Goal: Task Accomplishment & Management: Manage account settings

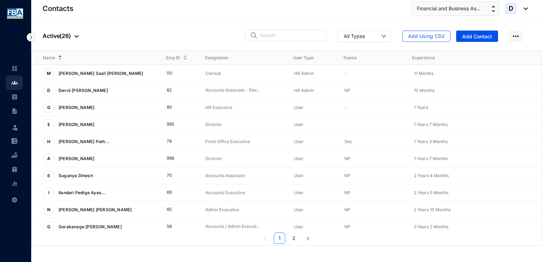
click at [64, 35] on p "Active ( 26 )" at bounding box center [61, 36] width 36 height 9
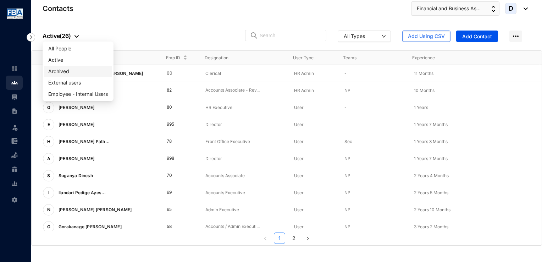
click at [73, 71] on span "Archived" at bounding box center [78, 71] width 60 height 8
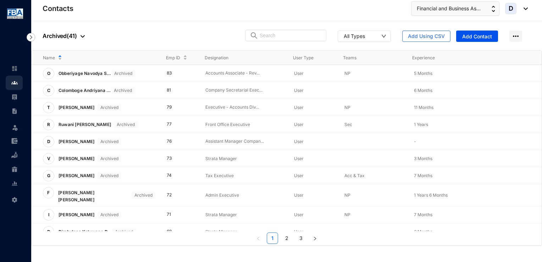
click at [302, 42] on div "People Archived ( 41 ) All Types Add Using CSV Add Contact" at bounding box center [286, 35] width 511 height 29
click at [299, 38] on input "text" at bounding box center [291, 35] width 62 height 11
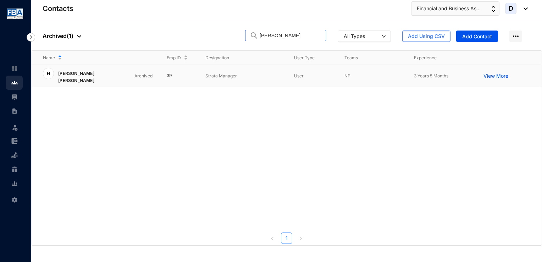
type input "[PERSON_NAME]"
click at [84, 74] on p "[PERSON_NAME] [PERSON_NAME]" at bounding box center [92, 76] width 77 height 16
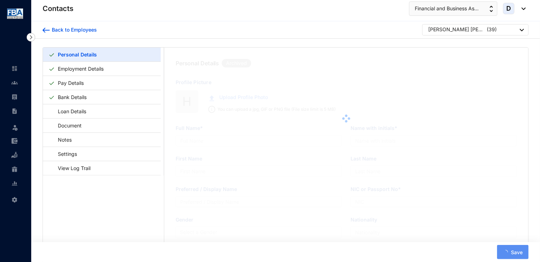
type input "[PERSON_NAME] [PERSON_NAME]"
type input "[PERSON_NAME]"
type input "H.A."
type input "[PERSON_NAME]"
type input "855910020V"
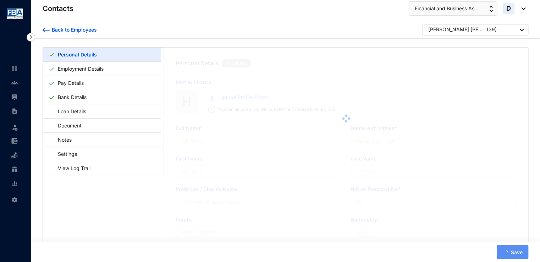
type input "Sri Lankan"
type input "0777797955"
type input "[STREET_ADDRESS]"
type input "[DATE]"
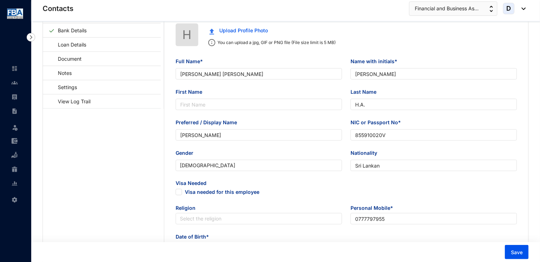
scroll to position [71, 0]
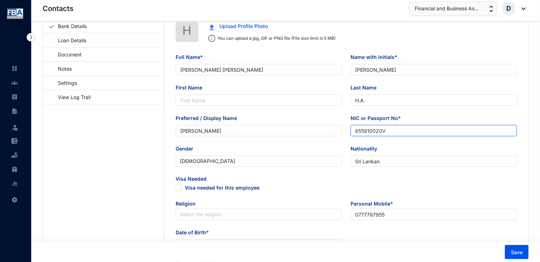
drag, startPoint x: 356, startPoint y: 133, endPoint x: 388, endPoint y: 132, distance: 31.6
click at [388, 132] on input "855910020V" at bounding box center [434, 130] width 166 height 11
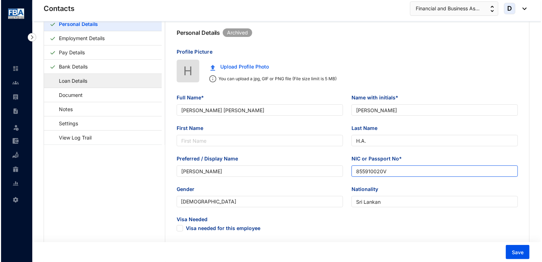
scroll to position [0, 0]
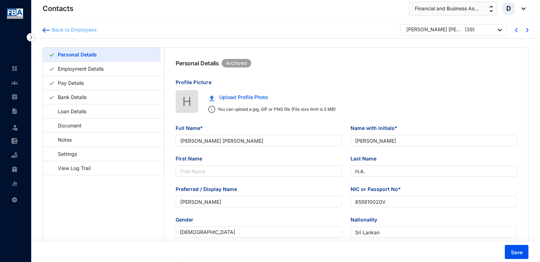
click at [69, 30] on div "Back to Employees" at bounding box center [73, 29] width 47 height 7
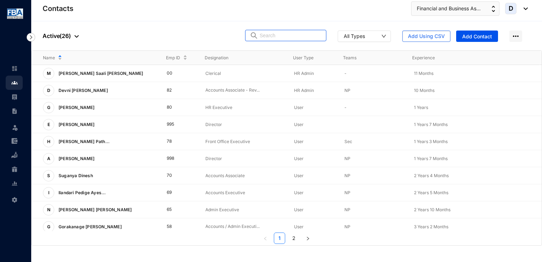
click at [279, 37] on input "text" at bounding box center [291, 35] width 62 height 11
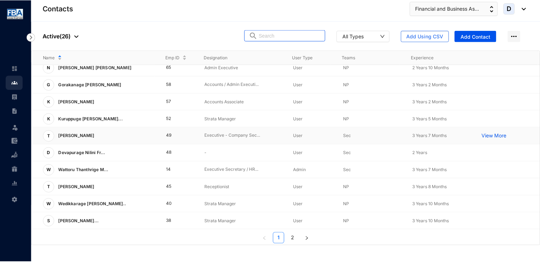
scroll to position [173, 0]
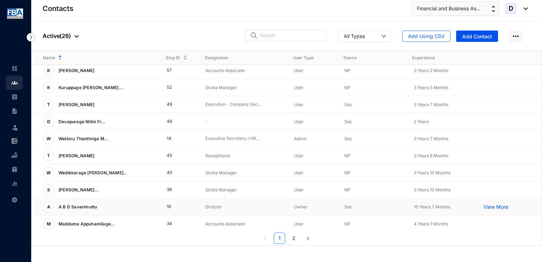
click at [74, 208] on p "A B D Saverimuttu" at bounding box center [76, 206] width 45 height 11
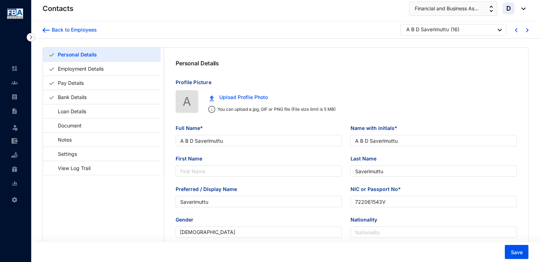
type input "A B D Saverimuttu"
type input "Saverimuttu"
type input "722061543V"
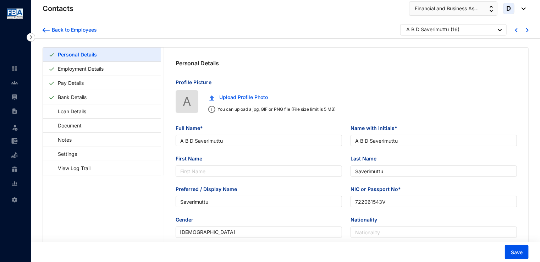
type input "[DATE]"
drag, startPoint x: 356, startPoint y: 204, endPoint x: 389, endPoint y: 203, distance: 32.7
click at [389, 203] on input "722061543V" at bounding box center [434, 201] width 166 height 11
click at [68, 28] on div "Back to Employees" at bounding box center [73, 29] width 47 height 7
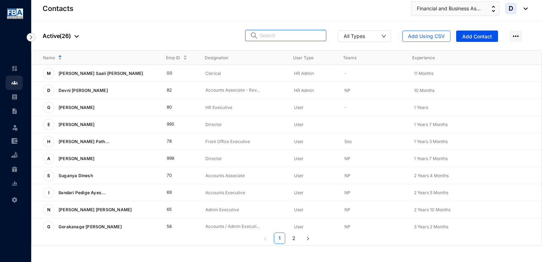
click at [280, 35] on input "text" at bounding box center [291, 35] width 62 height 11
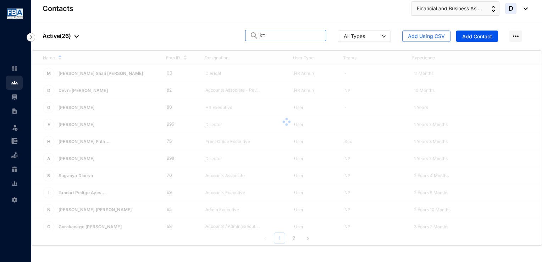
type input "k"
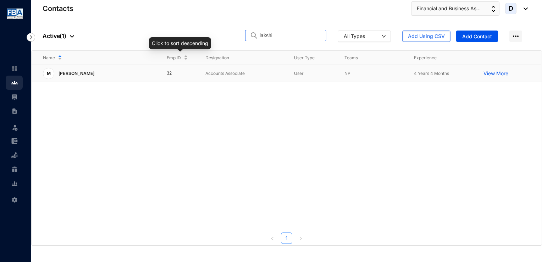
type input "lakshi"
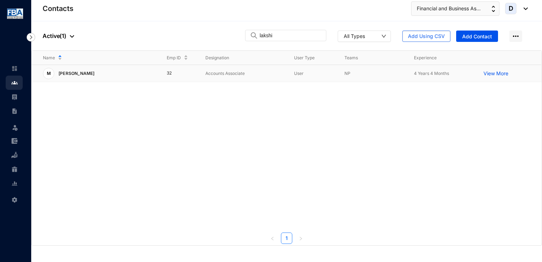
click at [98, 69] on p "[PERSON_NAME]" at bounding box center [75, 73] width 43 height 11
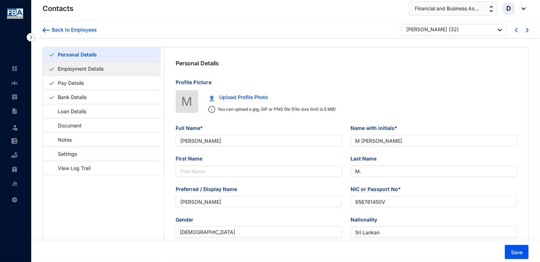
type input "[PERSON_NAME]"
type input "M [PERSON_NAME]"
type input "M."
type input "[PERSON_NAME]"
type input "956761450V"
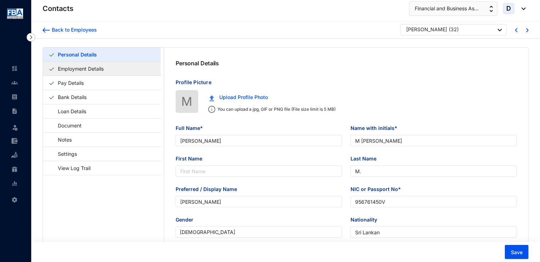
type input "Sri Lankan"
type input "0772894194"
type input "[STREET_ADDRESS]."
type input "[DATE]"
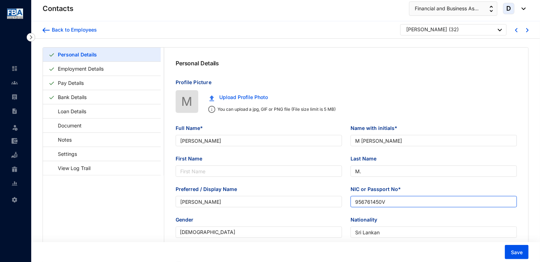
drag, startPoint x: 393, startPoint y: 203, endPoint x: 354, endPoint y: 203, distance: 38.7
click at [354, 203] on input "956761450V" at bounding box center [434, 201] width 166 height 11
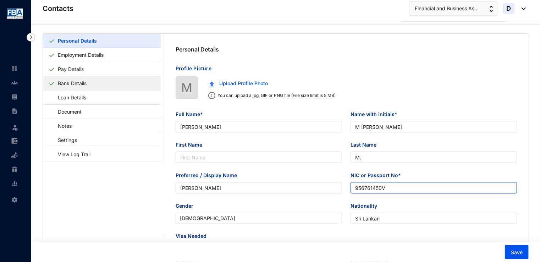
scroll to position [35, 0]
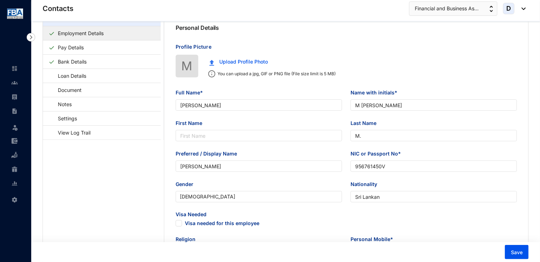
click at [79, 31] on link "Employment Details" at bounding box center [80, 33] width 51 height 15
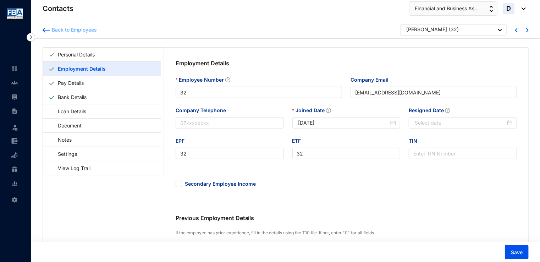
click at [67, 27] on div "Back to Employees" at bounding box center [73, 29] width 47 height 7
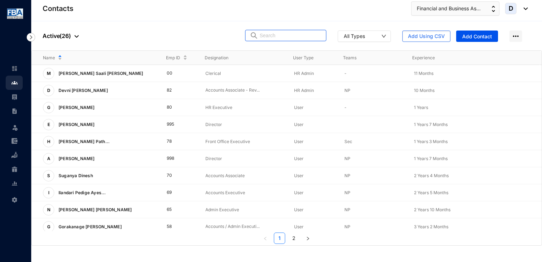
click at [277, 37] on input "text" at bounding box center [291, 35] width 62 height 11
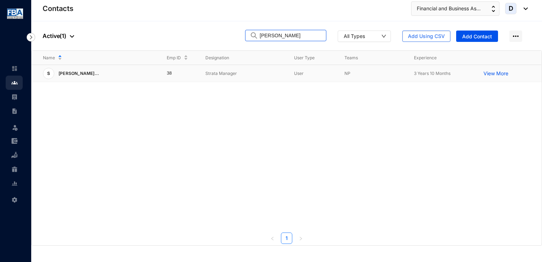
type input "[PERSON_NAME]"
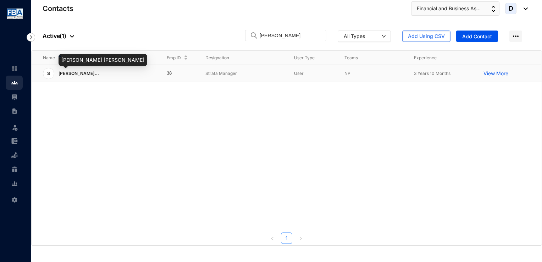
click at [81, 73] on span "[PERSON_NAME]..." at bounding box center [79, 73] width 40 height 5
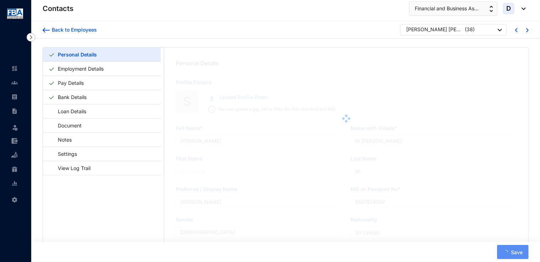
type input "[PERSON_NAME] [PERSON_NAME]"
type input "S U P Dharmaratne"
type input "DHARMARATNE"
type input "[PERSON_NAME]"
type input "877680517V"
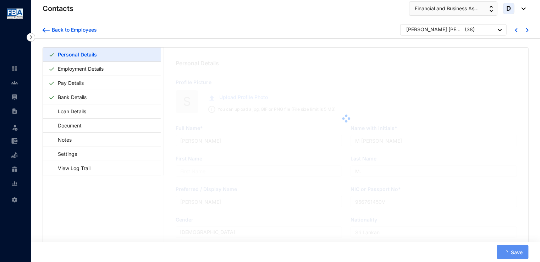
type input "0762553881"
type input "[STREET_ADDRESS]"
type input "[DATE]"
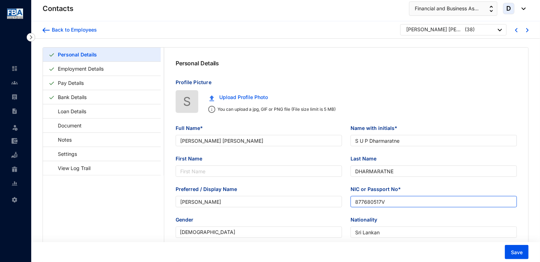
drag, startPoint x: 387, startPoint y: 202, endPoint x: 354, endPoint y: 202, distance: 32.7
click at [354, 202] on input "877680517V" at bounding box center [434, 201] width 166 height 11
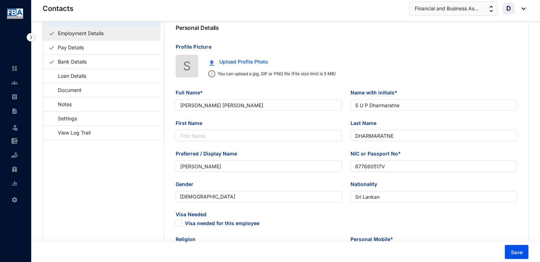
click at [78, 28] on link "Employment Details" at bounding box center [80, 33] width 51 height 15
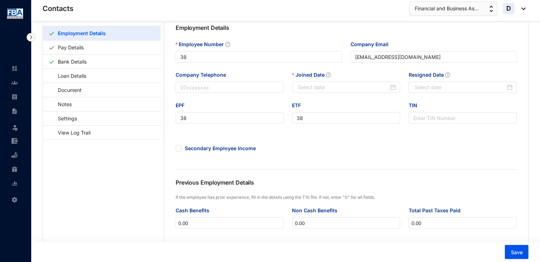
type input "[DATE]"
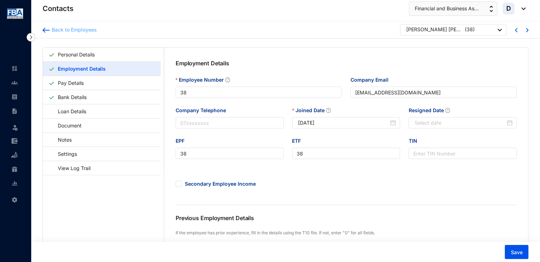
click at [77, 29] on div "Back to Employees" at bounding box center [73, 29] width 47 height 7
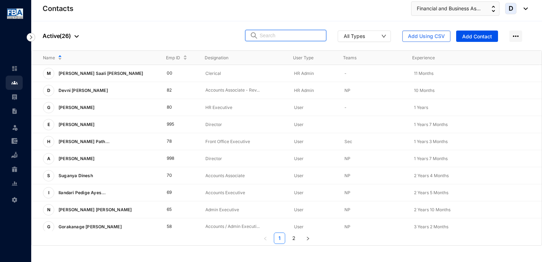
click at [304, 31] on input "text" at bounding box center [291, 35] width 62 height 11
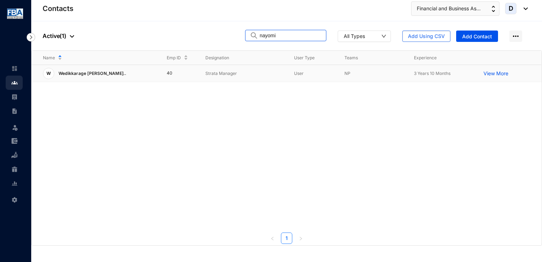
type input "nayomi"
click at [95, 69] on p "Wedikkarage [PERSON_NAME].." at bounding box center [90, 73] width 72 height 11
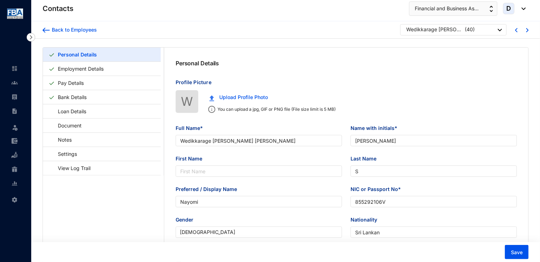
type input "Wedikkarage [PERSON_NAME] [PERSON_NAME]"
type input "[PERSON_NAME]"
type input "S"
type input "Nayomi"
type input "855292106V"
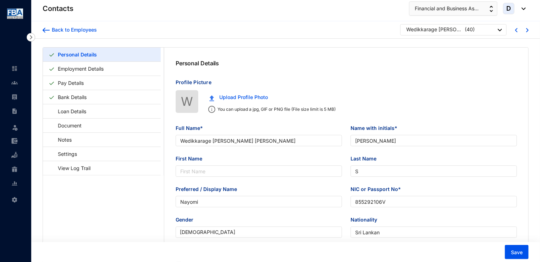
type input "0714300919"
type input "[STREET_ADDRESS]"
type input "[DATE]"
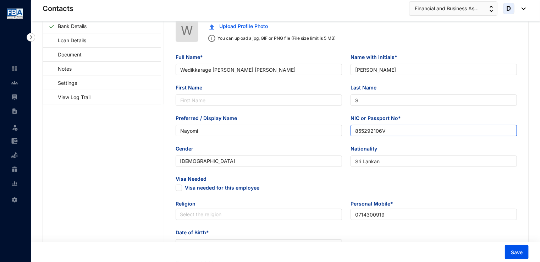
drag, startPoint x: 386, startPoint y: 133, endPoint x: 355, endPoint y: 136, distance: 31.7
click at [355, 136] on input "855292106V" at bounding box center [434, 130] width 166 height 11
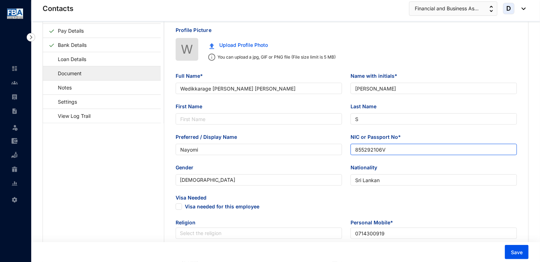
scroll to position [35, 0]
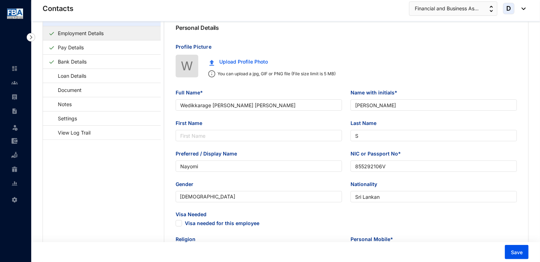
click at [73, 31] on link "Employment Details" at bounding box center [80, 33] width 51 height 15
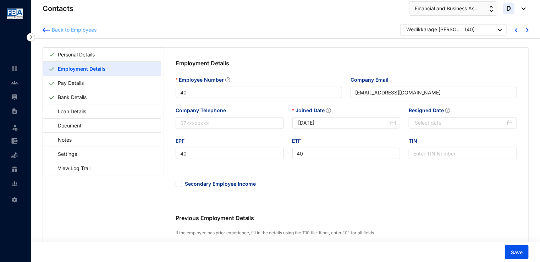
click at [55, 31] on div "Back to Employees" at bounding box center [73, 29] width 47 height 7
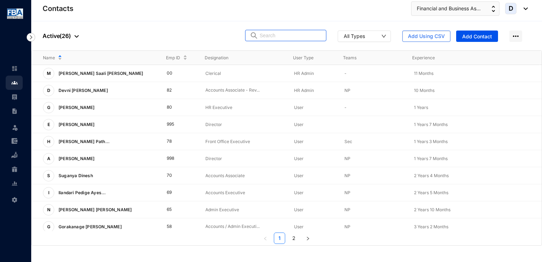
click at [275, 40] on input "text" at bounding box center [291, 35] width 62 height 11
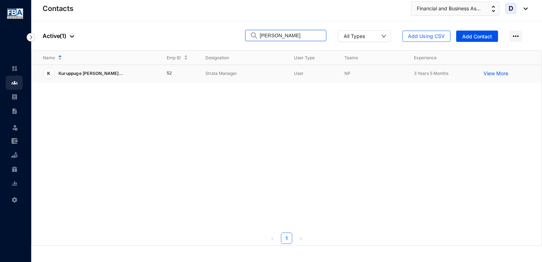
type input "[PERSON_NAME]"
click at [113, 73] on div "K Kuruppuge Don Sarind..." at bounding box center [99, 73] width 113 height 11
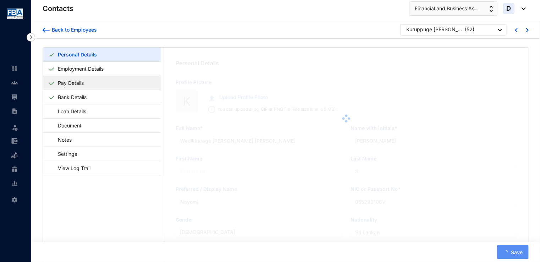
type input "Kuruppuge [PERSON_NAME]"
type input "K D S D [PERSON_NAME]"
type input "Kumara"
type input "Sarindu"
type input "881580837V"
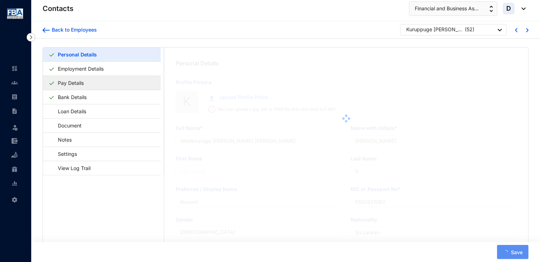
type input "0779865715"
type input "[STREET_ADDRESS]"
type input "[DATE]"
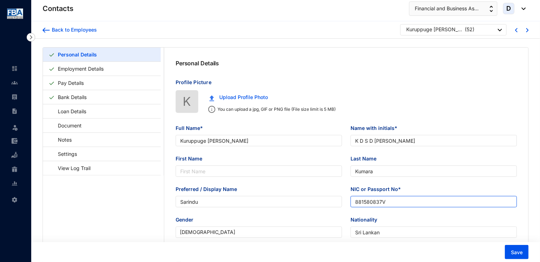
drag, startPoint x: 389, startPoint y: 200, endPoint x: 349, endPoint y: 203, distance: 40.6
click at [349, 203] on div "NIC or Passport No* 881580837V" at bounding box center [433, 200] width 175 height 31
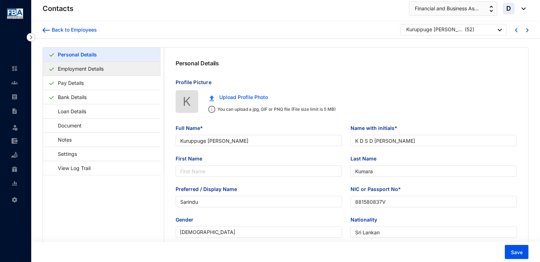
click at [100, 70] on link "Employment Details" at bounding box center [80, 68] width 51 height 15
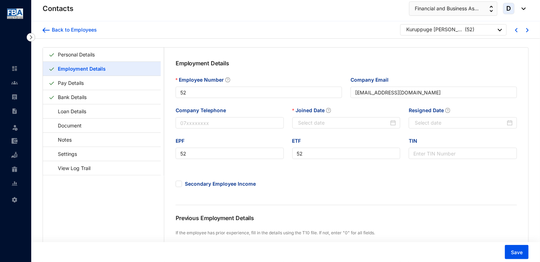
type input "[DATE]"
click at [75, 31] on div "Back to Employees" at bounding box center [73, 29] width 47 height 7
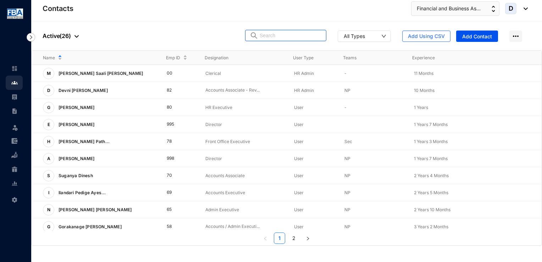
click at [285, 39] on input "text" at bounding box center [291, 35] width 62 height 11
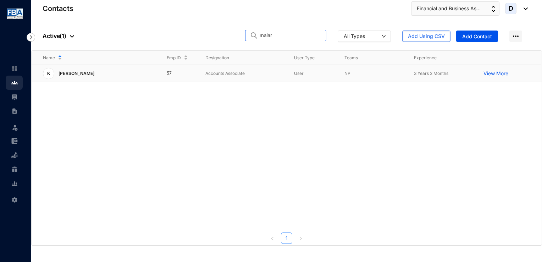
type input "malar"
click at [74, 74] on p "[PERSON_NAME]" at bounding box center [75, 73] width 43 height 11
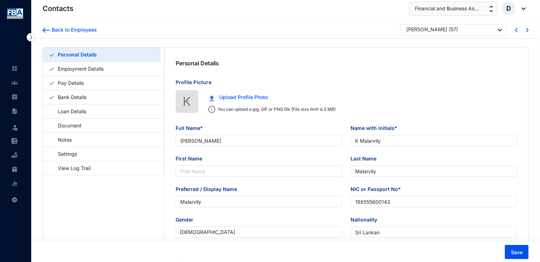
type input "[PERSON_NAME]"
type input "K Malarvily"
type input "Malarvily"
type input "198555600143"
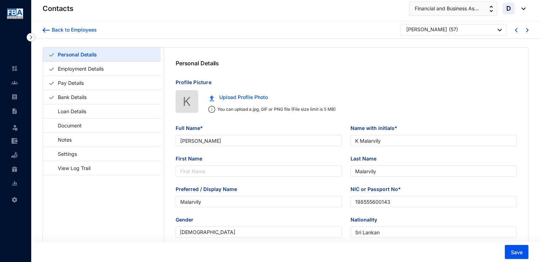
type input "0778339623"
type input "[STREET_ADDRESS]"
type input "[DATE]"
drag, startPoint x: 389, startPoint y: 203, endPoint x: 352, endPoint y: 206, distance: 37.0
click at [352, 206] on input "198555600143" at bounding box center [434, 201] width 166 height 11
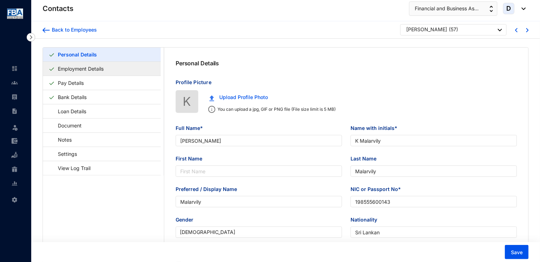
click at [89, 67] on link "Employment Details" at bounding box center [80, 68] width 51 height 15
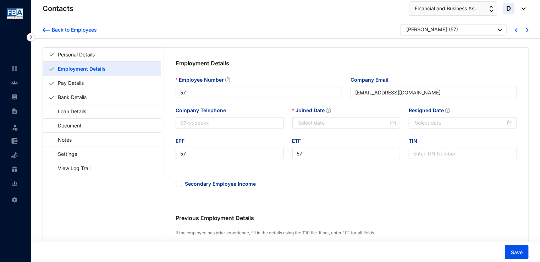
type input "[DATE]"
click at [72, 31] on div "Back to Employees" at bounding box center [73, 29] width 47 height 7
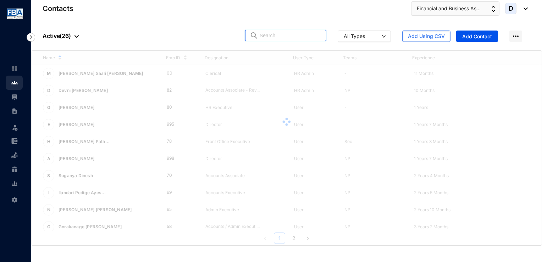
click at [276, 33] on input "text" at bounding box center [291, 35] width 62 height 11
type input "suganya"
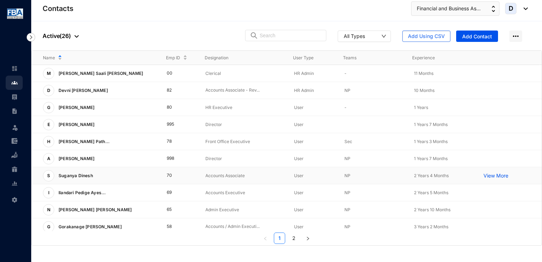
click at [73, 174] on p "Suganya Dinesh" at bounding box center [75, 175] width 42 height 11
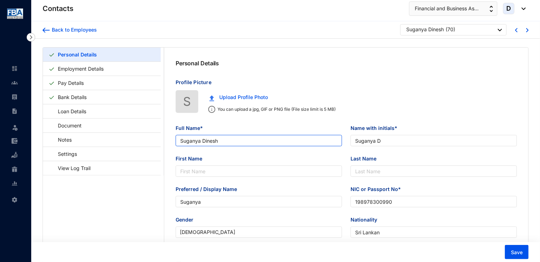
type input "Suganya Dinesh"
type input "Suganya D"
type input "Suganya"
type input "198978300990"
type input "Sri Lankan"
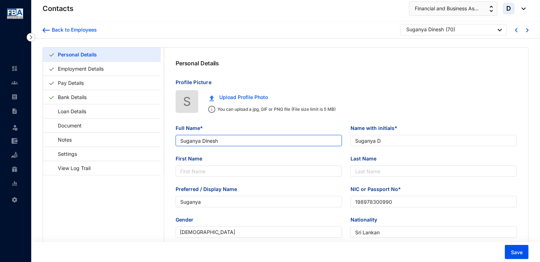
type input "0779179588"
type input "95/9, 5th Lane, Anuradhapura Road, Puttalam"
type input "R. Dinesh"
type input "Husband"
type input "1989-10-09"
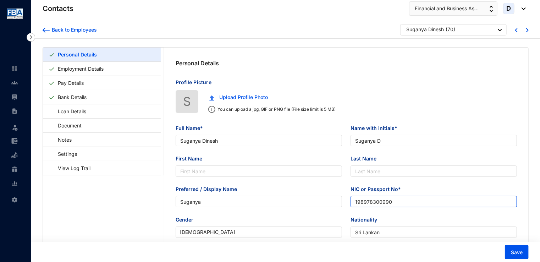
drag, startPoint x: 394, startPoint y: 200, endPoint x: 350, endPoint y: 200, distance: 43.7
click at [350, 200] on div "NIC or Passport No* 198978300990" at bounding box center [433, 200] width 175 height 31
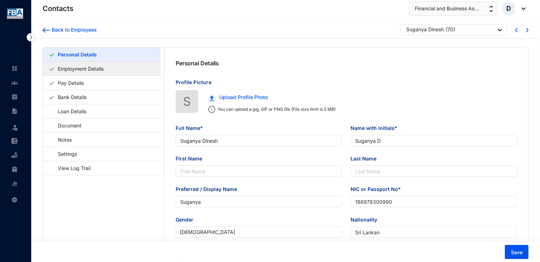
click at [67, 69] on link "Employment Details" at bounding box center [80, 68] width 51 height 15
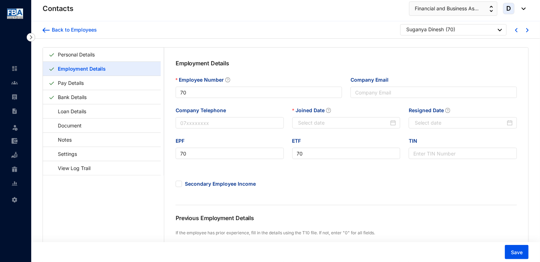
type input "2023-04-03"
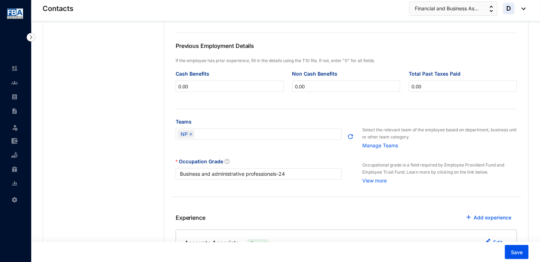
scroll to position [257, 0]
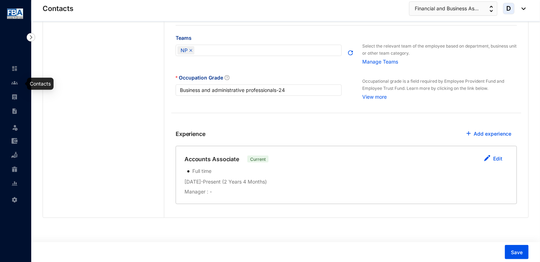
click at [13, 83] on img at bounding box center [14, 83] width 6 height 6
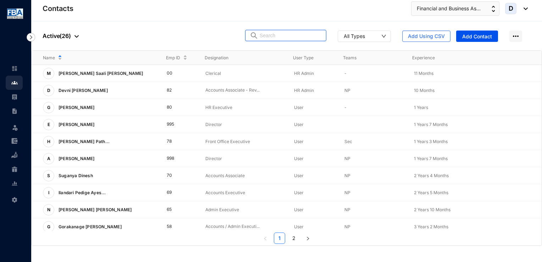
click at [302, 35] on input "text" at bounding box center [291, 35] width 62 height 11
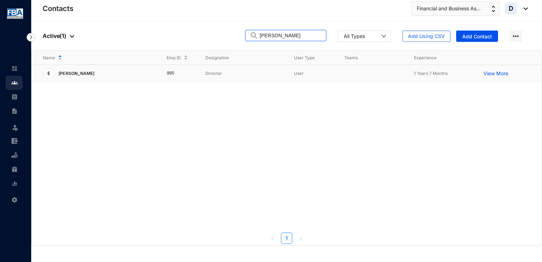
type input "evon"
click at [68, 75] on p "[PERSON_NAME]" at bounding box center [75, 73] width 43 height 11
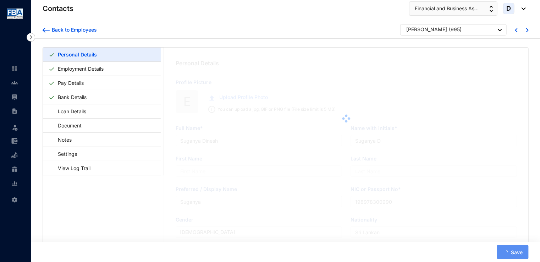
type input "[PERSON_NAME]"
type input "E S Saverimuttu"
type input "Evon"
type input "Saverimuttu"
type input "Sangeetha"
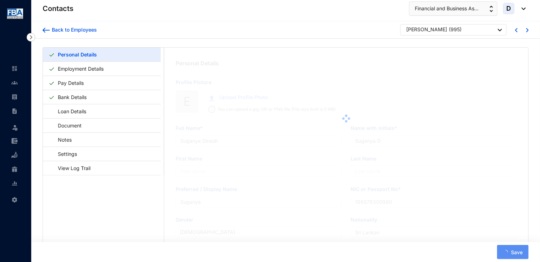
type input "197984602571"
type input "1979-12-11"
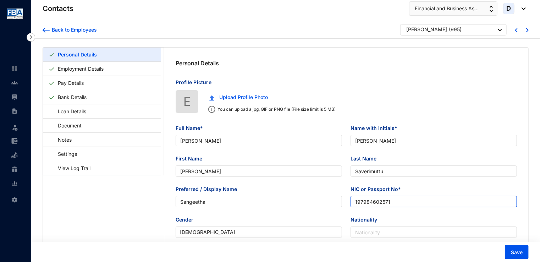
drag, startPoint x: 392, startPoint y: 204, endPoint x: 356, endPoint y: 201, distance: 35.2
click at [356, 201] on input "197984602571" at bounding box center [434, 201] width 166 height 11
click at [402, 201] on input "197984602571" at bounding box center [434, 201] width 166 height 11
drag, startPoint x: 402, startPoint y: 201, endPoint x: 359, endPoint y: 201, distance: 43.3
click at [359, 201] on input "197984602571" at bounding box center [434, 201] width 166 height 11
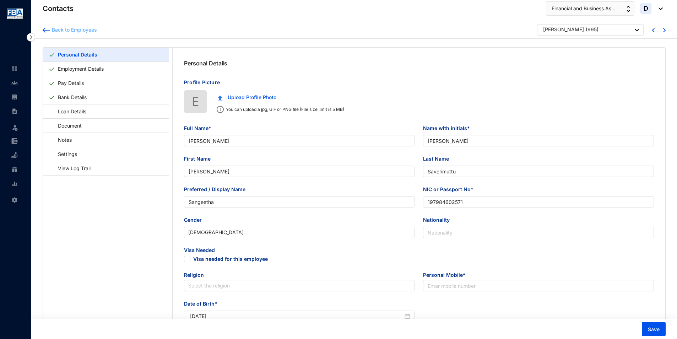
click at [83, 32] on div "Back to Employees" at bounding box center [73, 29] width 47 height 7
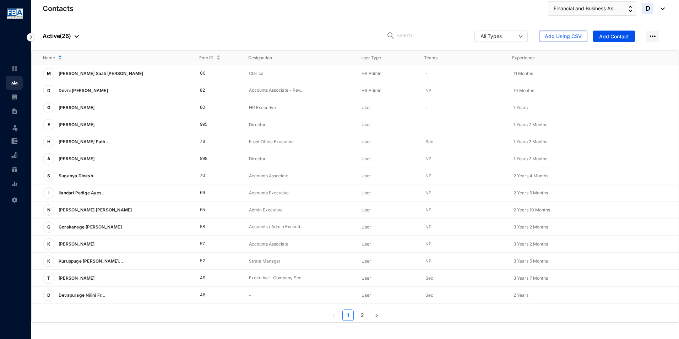
click at [58, 39] on p "Active ( 26 )" at bounding box center [61, 36] width 36 height 9
click at [60, 75] on span "Archived" at bounding box center [78, 71] width 60 height 8
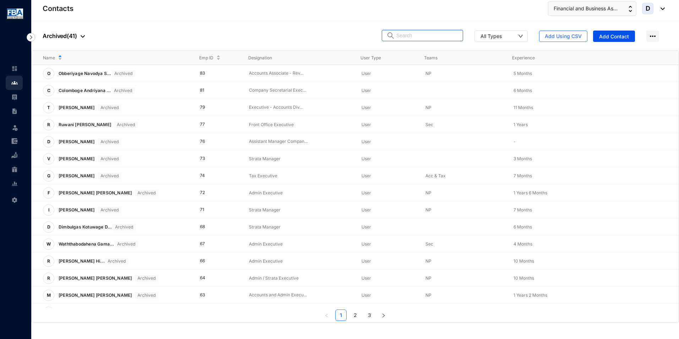
click at [395, 33] on img at bounding box center [390, 35] width 9 height 7
type input "chamara"
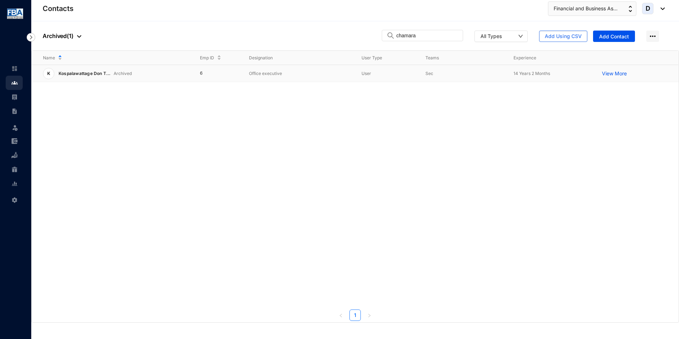
click at [90, 71] on p "Kospalawattage Don T..." at bounding box center [82, 73] width 56 height 11
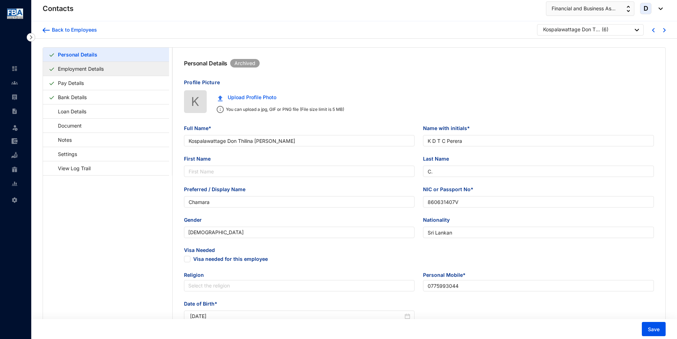
type input "Kospalawattage Don Thilina Chamara Perera"
type input "K D T C Perera"
type input "C."
type input "Chamara"
type input "860631407V"
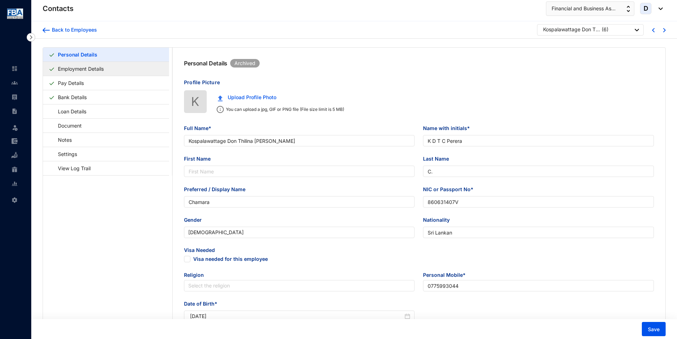
type input "Sri Lankan"
type input "0775993044"
type input "No. B 1/4, Sri Siddharthapura Flats, Kirulapone, Colombo 05."
type input "1986-03-03"
click at [96, 68] on link "Employment Details" at bounding box center [80, 68] width 51 height 15
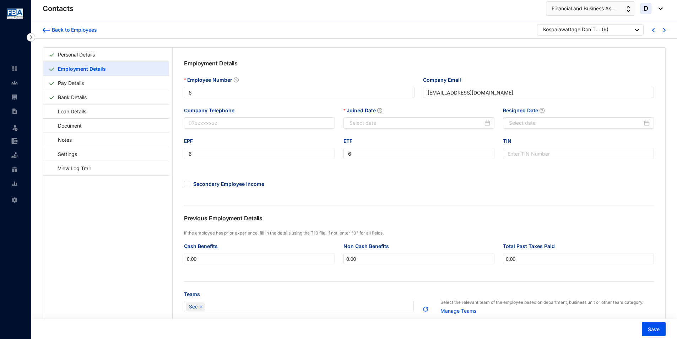
type input "2010-05-24"
type input "2024-07-23"
click at [68, 31] on div "Back to Employees" at bounding box center [73, 29] width 47 height 7
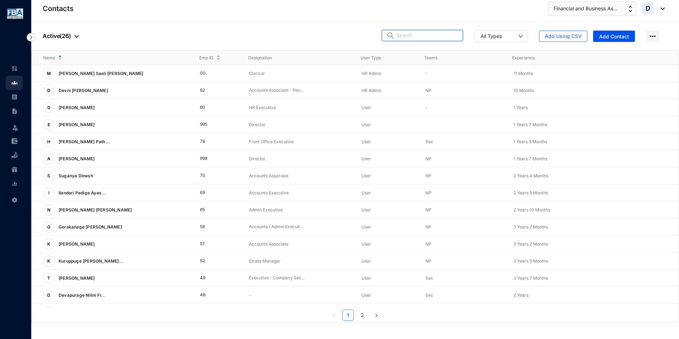
click at [421, 40] on input "text" at bounding box center [427, 35] width 62 height 11
click at [58, 36] on p "Active ( 26 )" at bounding box center [61, 36] width 36 height 9
click at [76, 70] on span "Archived" at bounding box center [78, 71] width 60 height 8
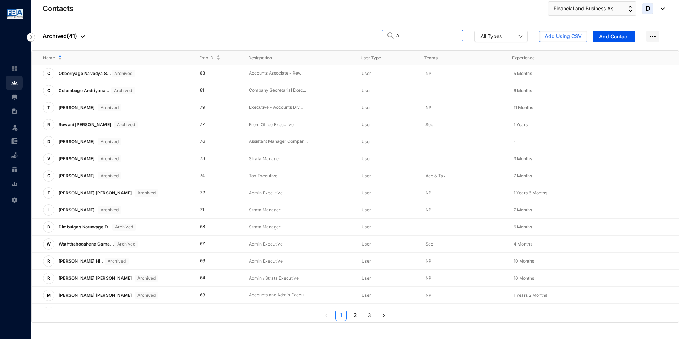
click at [420, 38] on input "a" at bounding box center [427, 35] width 62 height 11
type input "anjali"
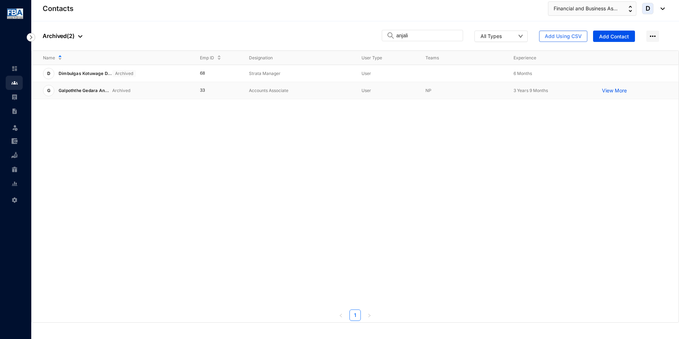
click at [98, 85] on p "Galpoththe Gedara An..." at bounding box center [81, 90] width 55 height 11
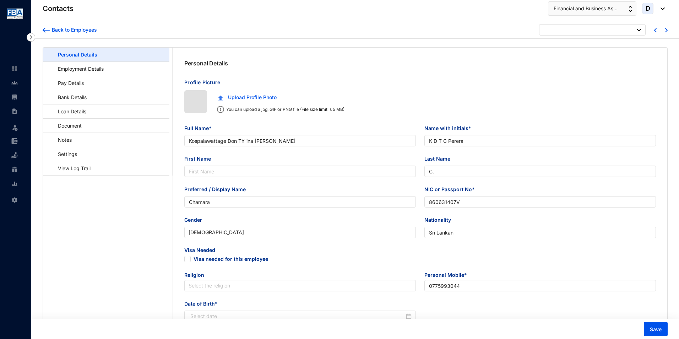
type input "1986-03-03"
type input "Galpoththe Gedara Anjali Dulshika Premathilaka"
type input "G G A D Premathilaka"
type input "G,G,A,D"
type input "Anjali"
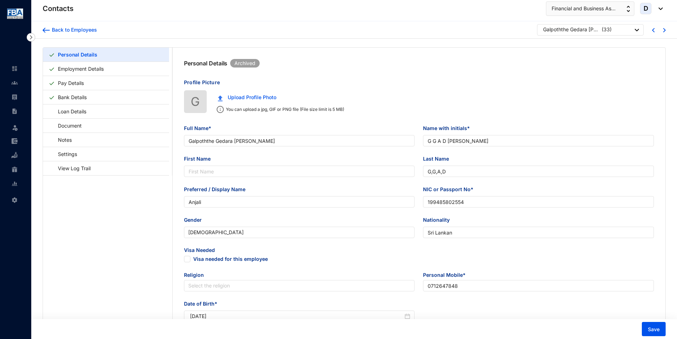
type input "199485802554"
type input "0712647848"
type input "No: 216/1, Palugasdamana, Polonnaruwa"
type input "1994-12-23"
click at [86, 69] on link "Employment Details" at bounding box center [80, 68] width 51 height 15
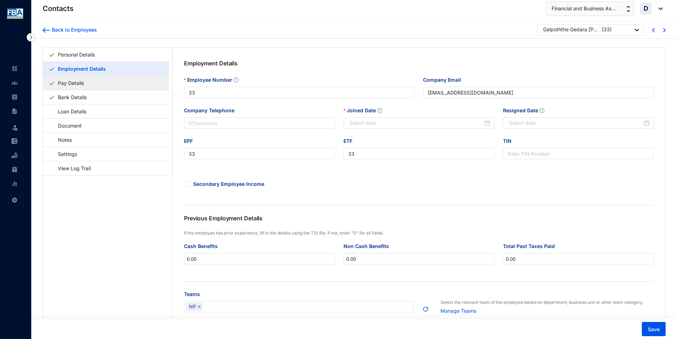
type input "2021-05-17"
type input "2025-02-25"
click at [45, 31] on img at bounding box center [46, 30] width 7 height 5
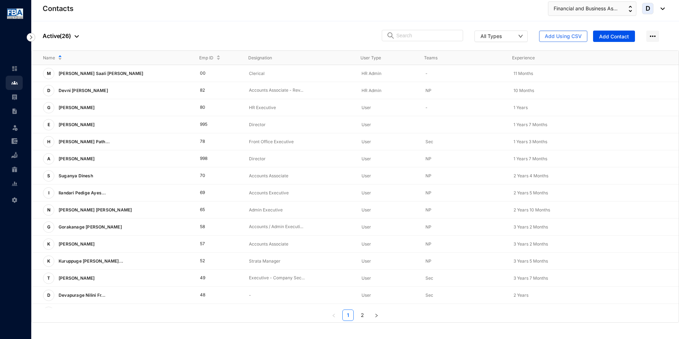
click at [68, 38] on p "Active ( 26 )" at bounding box center [61, 36] width 36 height 9
click at [73, 73] on span "Archived" at bounding box center [78, 71] width 60 height 8
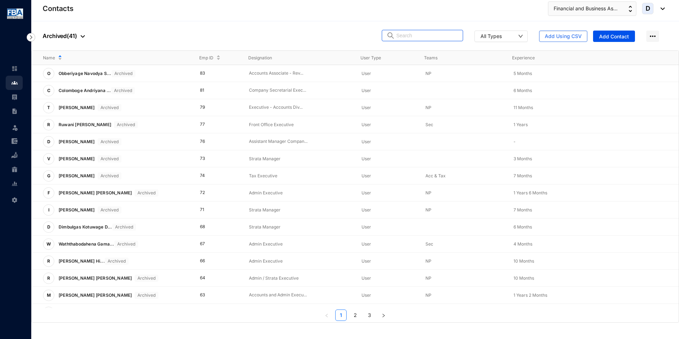
click at [423, 34] on input "text" at bounding box center [427, 35] width 62 height 11
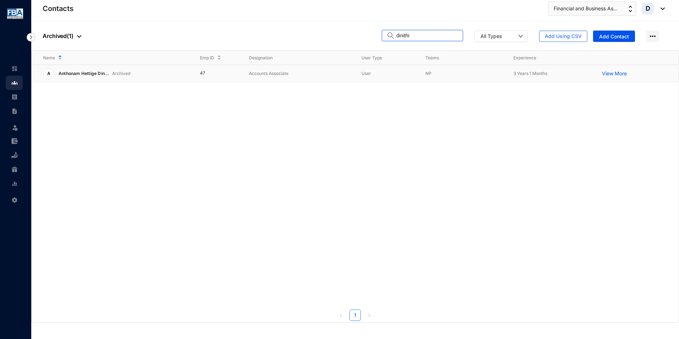
type input "dinithi"
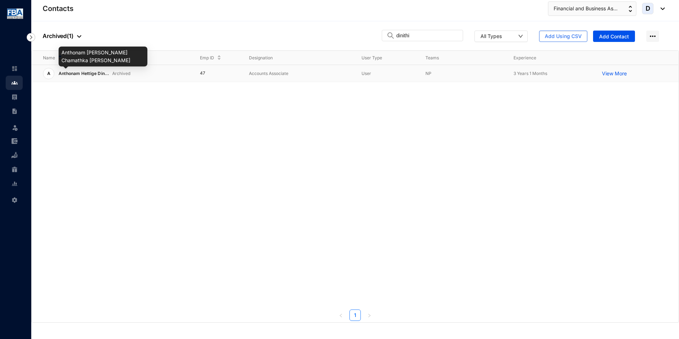
click at [75, 72] on span "Anthonam Hettige Din..." at bounding box center [84, 73] width 51 height 5
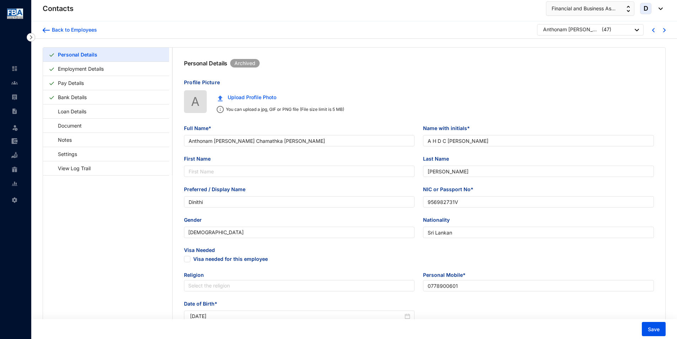
type input "Anthonam Hettige Dinithi Chamathka Dias"
type input "A H D C Dias"
type input "DIAS"
type input "Dinithi"
type input "956982731V"
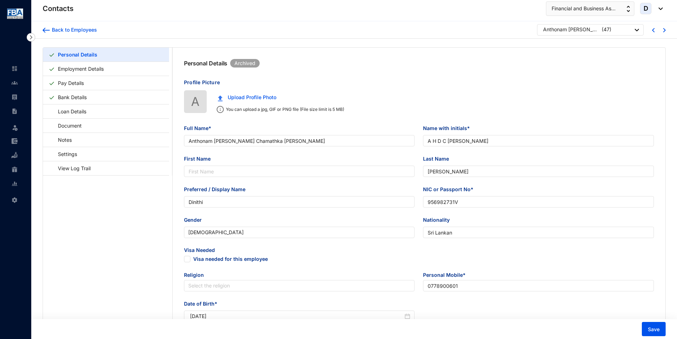
type input "0778900601"
type input "No. 48/B/7, 10th Mile Post Road, Katuwawala, Boralasgamuwa"
type input "1995-07-16"
click at [86, 68] on link "Employment Details" at bounding box center [80, 68] width 51 height 15
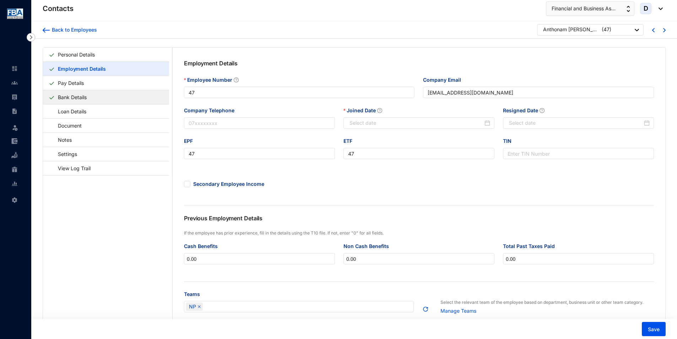
type input "2021-12-16"
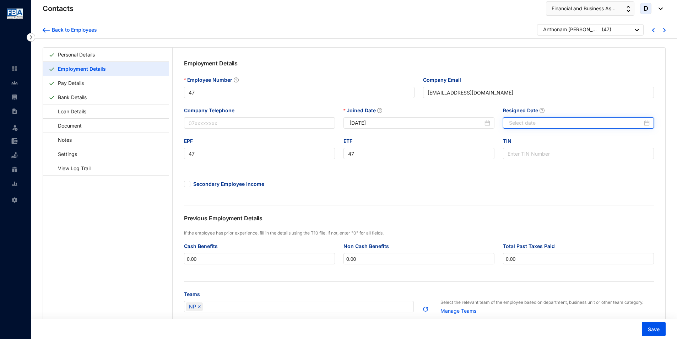
click at [541, 126] on input "Resigned Date" at bounding box center [575, 123] width 133 height 8
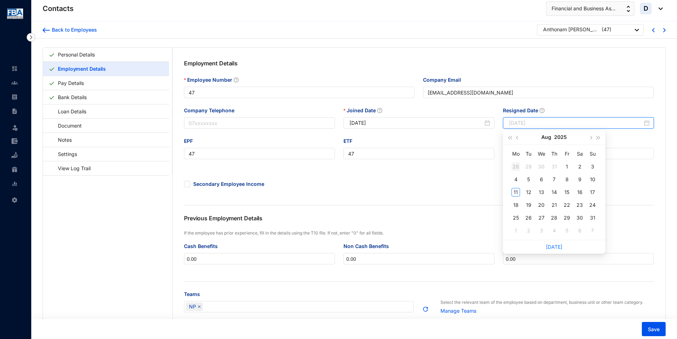
type input "2025-07-28"
click at [515, 138] on button "button" at bounding box center [517, 137] width 8 height 14
click at [509, 137] on span "button" at bounding box center [510, 138] width 4 height 4
click at [542, 139] on button "button" at bounding box center [590, 137] width 8 height 14
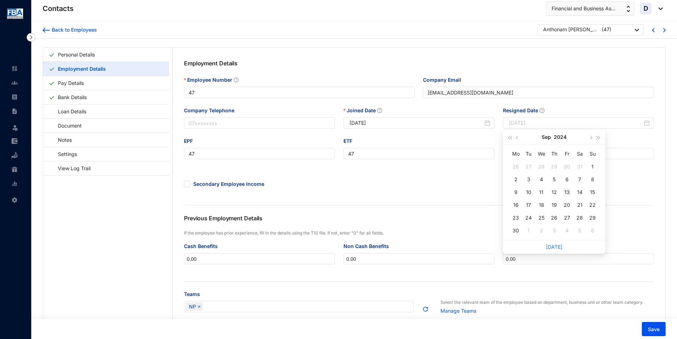
click at [542, 195] on div "13" at bounding box center [566, 192] width 9 height 9
type input "2024-09-13"
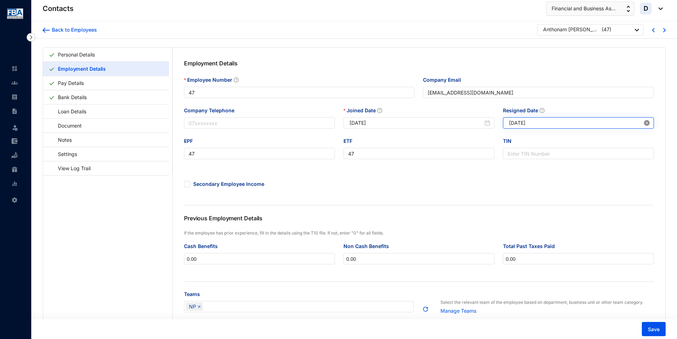
click at [542, 122] on icon "close-circle" at bounding box center [647, 123] width 6 height 6
click at [542, 121] on input "Resigned Date" at bounding box center [575, 123] width 133 height 8
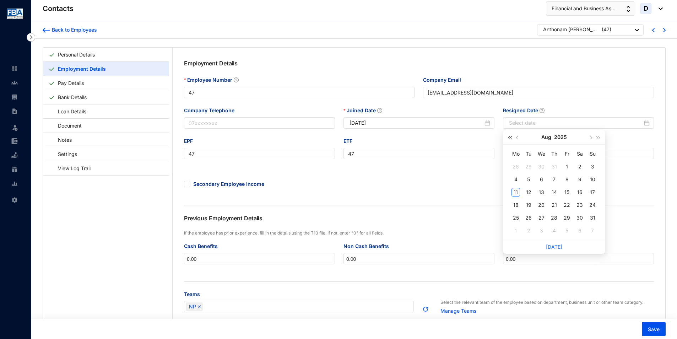
click at [508, 139] on button "button" at bounding box center [509, 137] width 8 height 14
click at [542, 139] on button "button" at bounding box center [590, 137] width 8 height 14
type input "2024-09-14"
click at [542, 193] on div "14" at bounding box center [579, 192] width 9 height 9
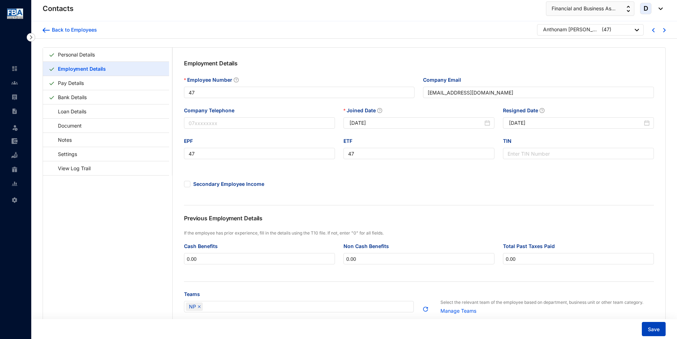
click at [542, 262] on span "Save" at bounding box center [653, 328] width 12 height 7
click at [31, 38] on img at bounding box center [31, 37] width 9 height 9
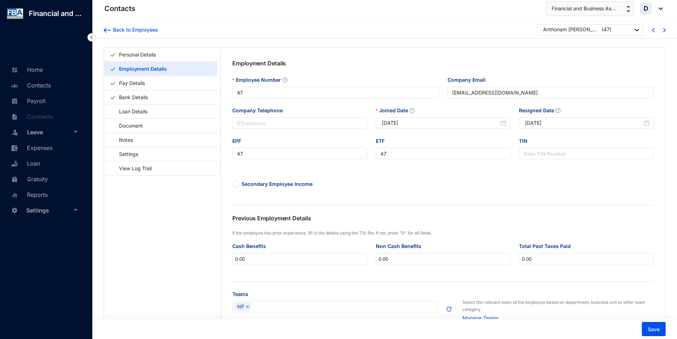
click at [91, 32] on div at bounding box center [48, 30] width 96 height 23
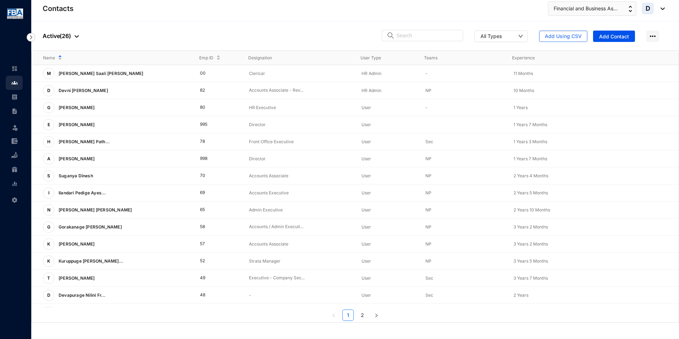
click at [60, 34] on p "Active ( 26 )" at bounding box center [61, 36] width 36 height 9
click at [71, 68] on span "Archived" at bounding box center [78, 71] width 60 height 8
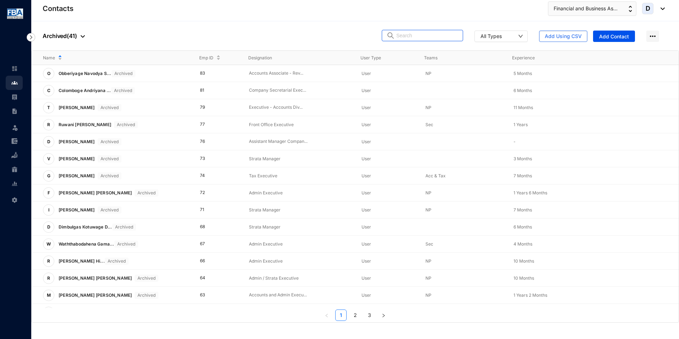
click at [420, 39] on input "text" at bounding box center [427, 35] width 62 height 11
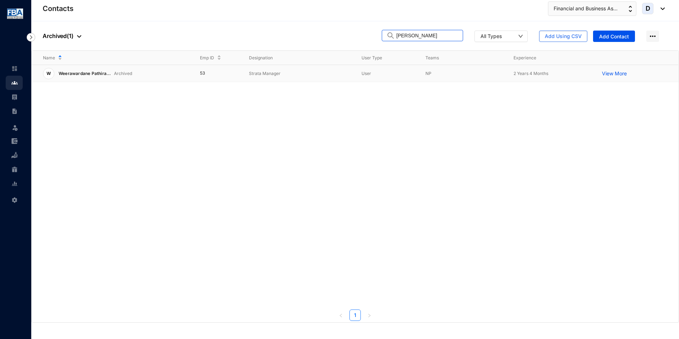
type input "treena"
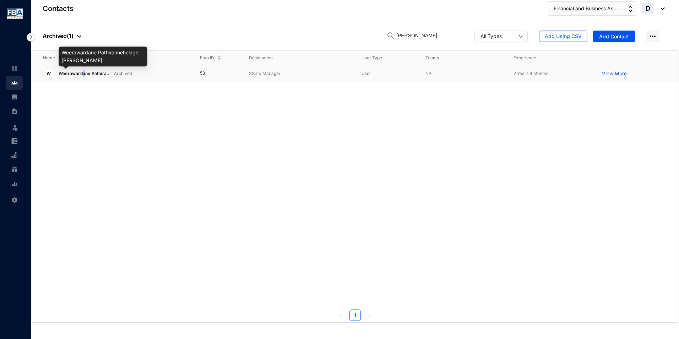
click at [84, 74] on span "Weerawardane Pathira..." at bounding box center [85, 73] width 53 height 5
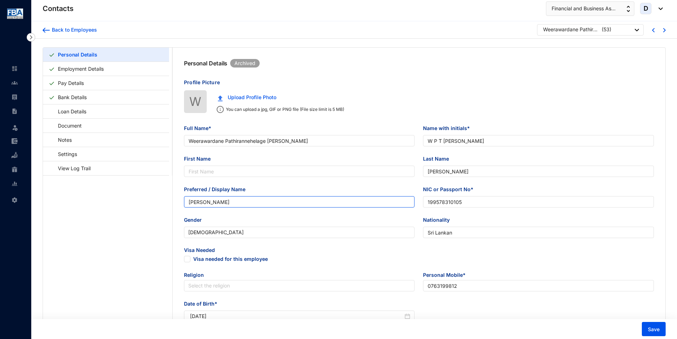
type input "Weerawardane Pathirannehelage Treena Subhashini"
type input "W P T Subhashini"
type input "Subhashini"
type input "Treena"
type input "199578310105"
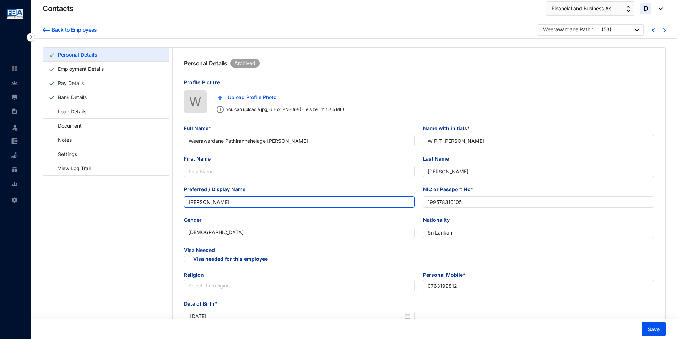
type input "0763199812"
type input "No. 210/6, Jubili Mw, Weliweriya"
type input "1995-10-09"
click at [71, 70] on link "Employment Details" at bounding box center [80, 68] width 51 height 15
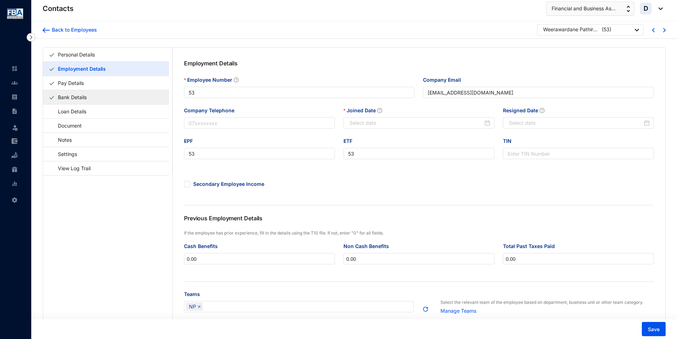
type input "[DATE]"
type input "2024-07-19"
click at [94, 29] on div "Back to Employees" at bounding box center [73, 29] width 47 height 7
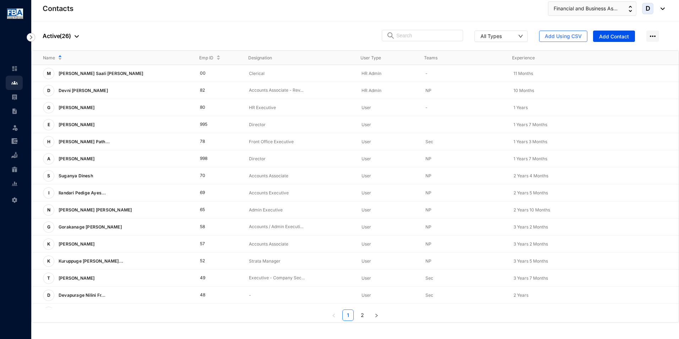
click at [54, 37] on p "Active ( 26 )" at bounding box center [61, 36] width 36 height 9
click at [62, 73] on span "Archived" at bounding box center [78, 71] width 60 height 8
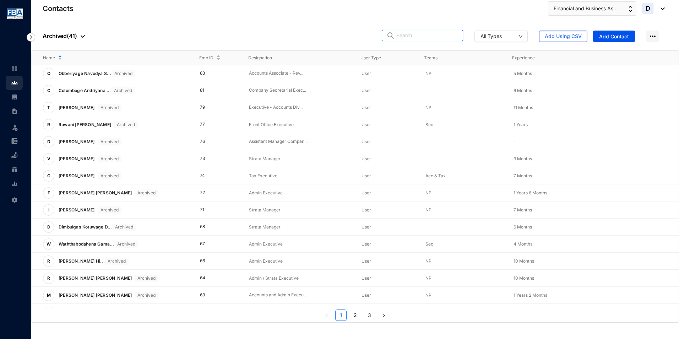
click at [409, 39] on input "text" at bounding box center [427, 35] width 62 height 11
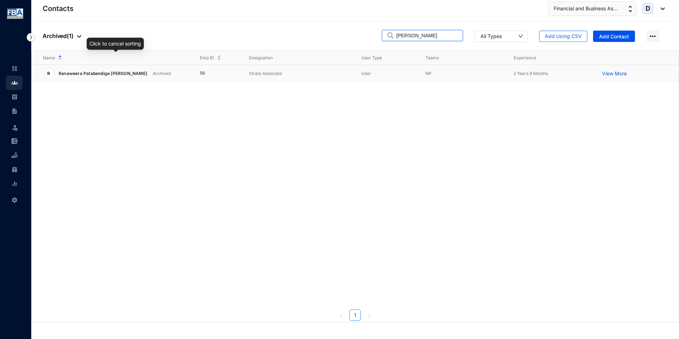
type input "chayani"
click at [122, 71] on p "Ranaweera Patabendige [PERSON_NAME]" at bounding box center [101, 73] width 95 height 11
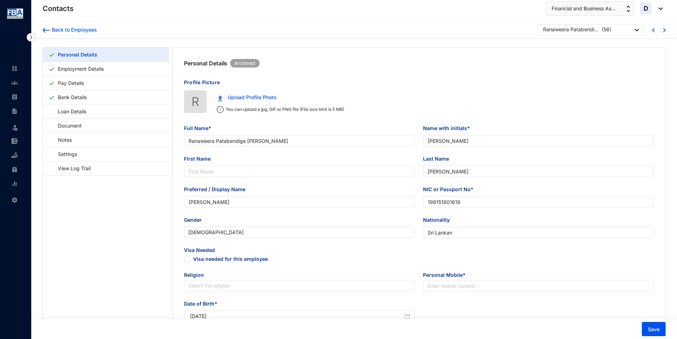
type input "Ranaweera Patabendige [PERSON_NAME]"
type input "R P Chayani"
type input "Chayani"
type input "199151801619"
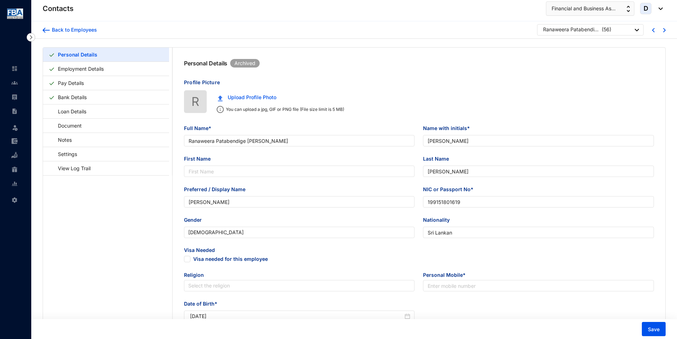
type input "No. 71/17, Sugathanandanarama Mawatha, Bekkegama, Panadura (Residential Address…"
type input "1991-01-18"
click at [106, 69] on link "Employment Details" at bounding box center [80, 68] width 51 height 15
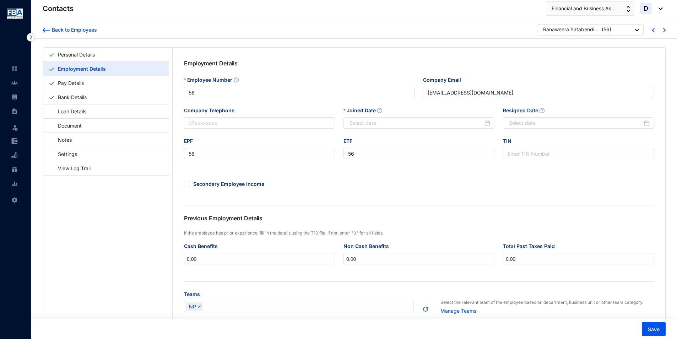
type input "2022-04-26"
click at [68, 30] on div "Back to Employees" at bounding box center [73, 29] width 47 height 7
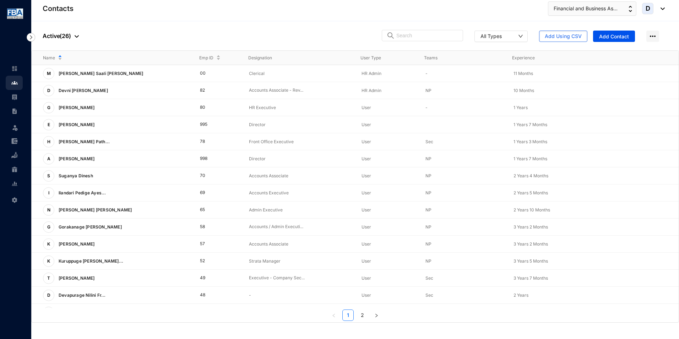
click at [71, 37] on div at bounding box center [75, 36] width 8 height 9
click at [73, 67] on span "Archived" at bounding box center [78, 71] width 60 height 8
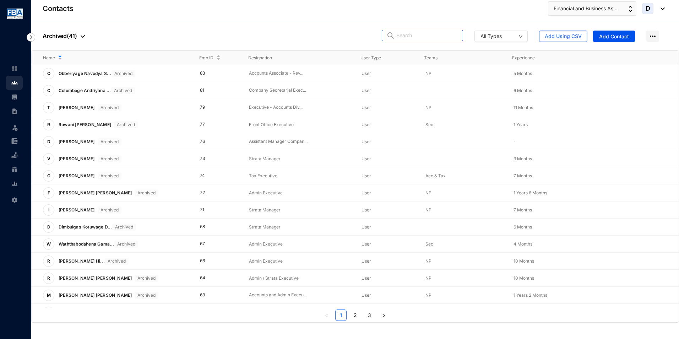
click at [412, 37] on input "text" at bounding box center [427, 35] width 62 height 11
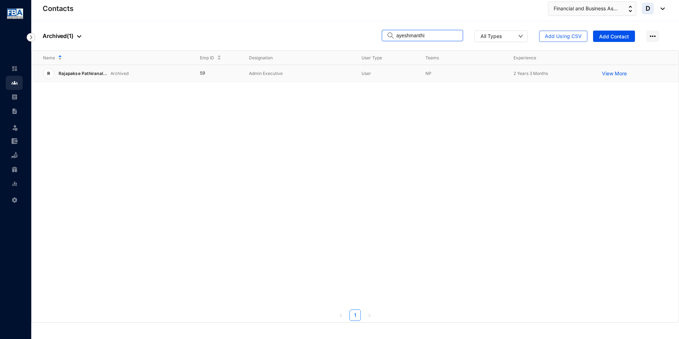
type input "ayeshmanthi"
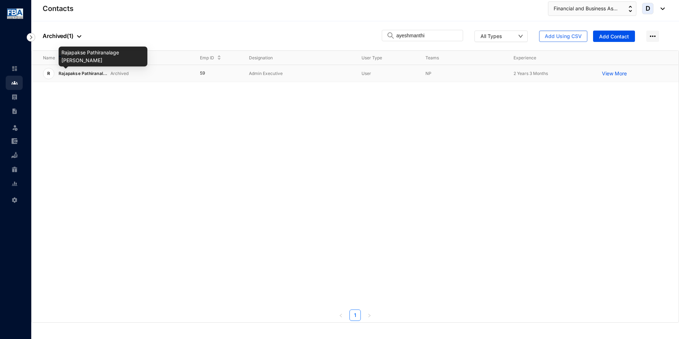
click at [74, 71] on span "Rajapakse Pathiranal..." at bounding box center [83, 73] width 49 height 5
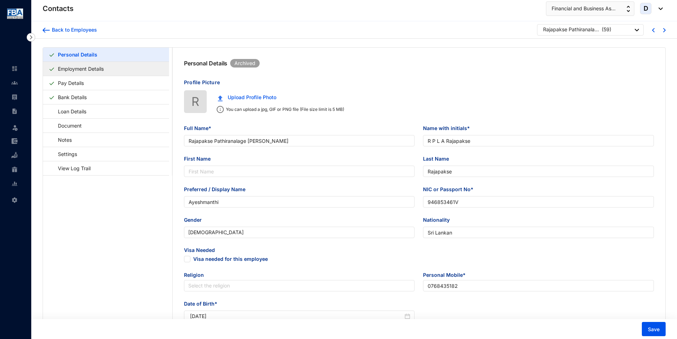
type input "Rajapakse Pathiranalage Lakshika Ayeshmanthi Rajapakse"
type input "R P L A Rajapakse"
type input "Rajapakse"
type input "Ayeshmanthi"
type input "946853461V"
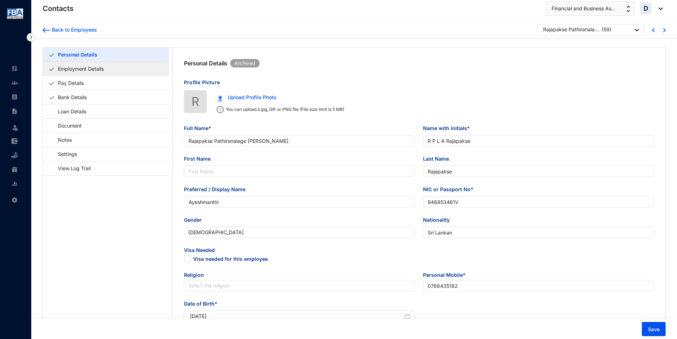
type input "0768435182"
type input "No.43/1, Dungalipitiya, Thalahena, Negombo"
type input "Mohan Rajapakse"
type input "Father"
type input "0714773192"
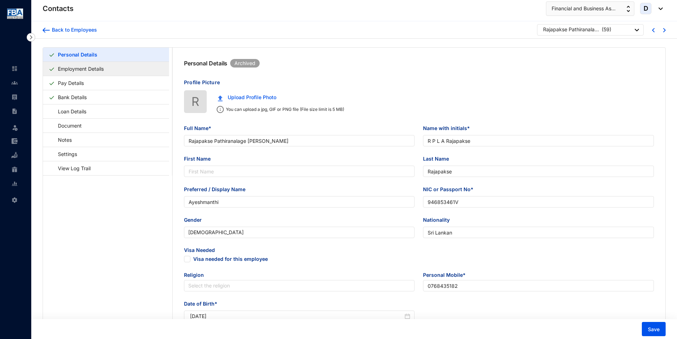
type input "1994-07-03"
click at [78, 67] on link "Employment Details" at bounding box center [80, 68] width 51 height 15
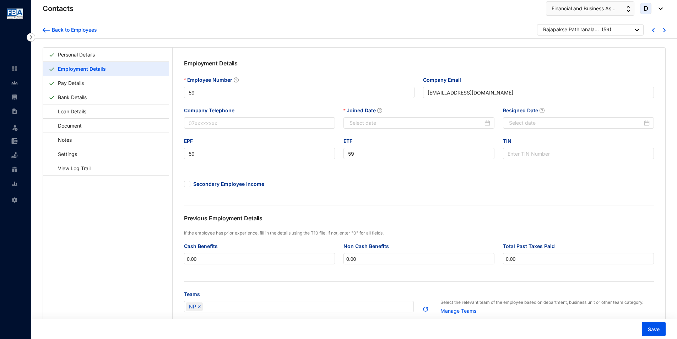
type input "2022-05-31"
click at [542, 121] on input "Resigned Date" at bounding box center [575, 123] width 133 height 8
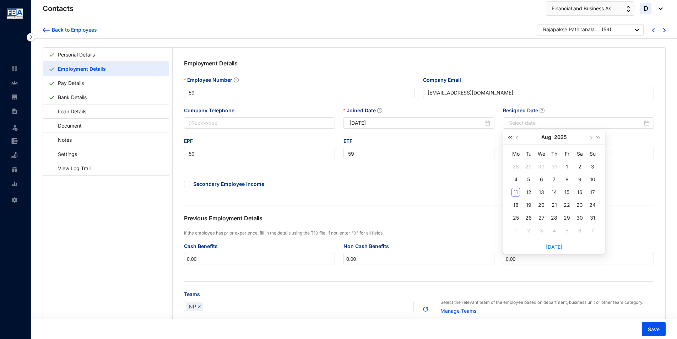
click at [508, 138] on span "button" at bounding box center [510, 138] width 4 height 4
click at [516, 139] on button "button" at bounding box center [517, 137] width 8 height 14
type input "2024-05-31"
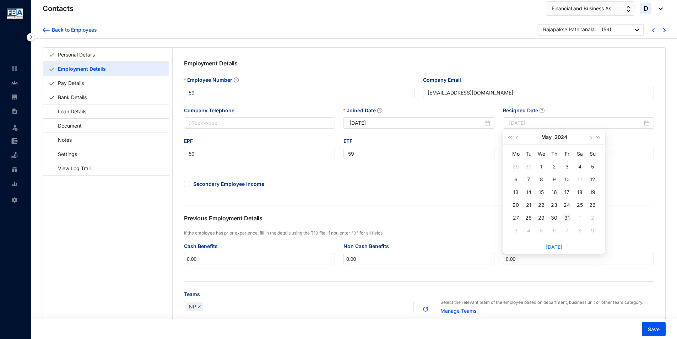
click at [542, 220] on div "31" at bounding box center [566, 217] width 9 height 9
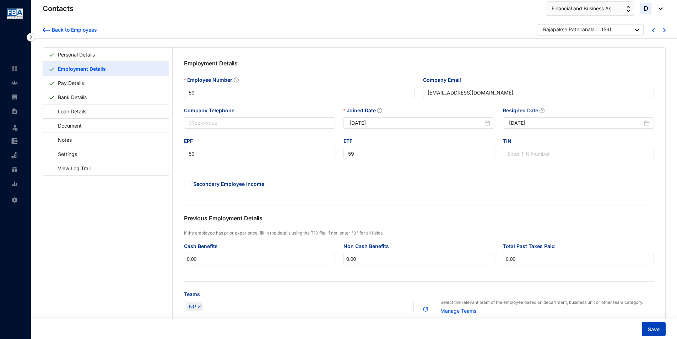
click at [542, 262] on span "Save" at bounding box center [653, 328] width 12 height 7
click at [72, 29] on div "Back to Employees" at bounding box center [73, 29] width 47 height 7
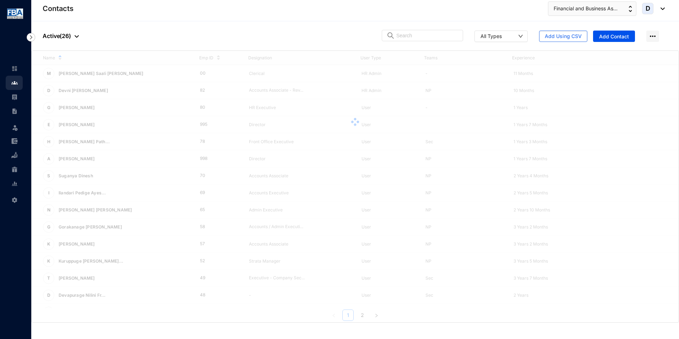
click at [60, 34] on p "Active ( 26 )" at bounding box center [61, 36] width 36 height 9
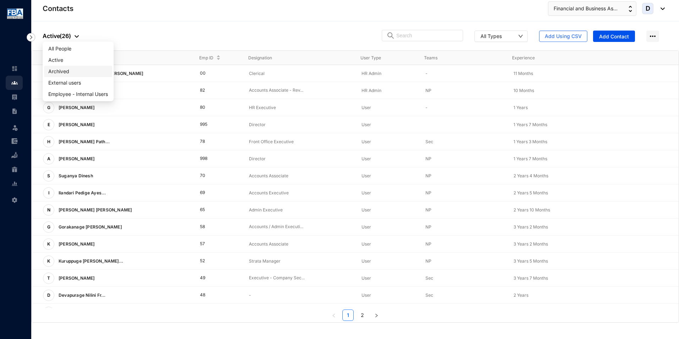
click at [71, 70] on span "Archived" at bounding box center [78, 71] width 60 height 8
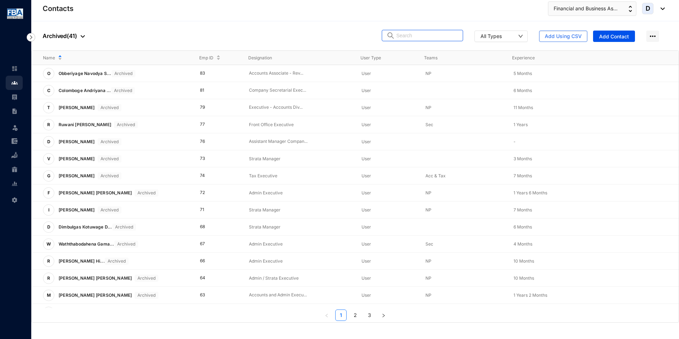
click at [405, 35] on input "text" at bounding box center [427, 35] width 62 height 11
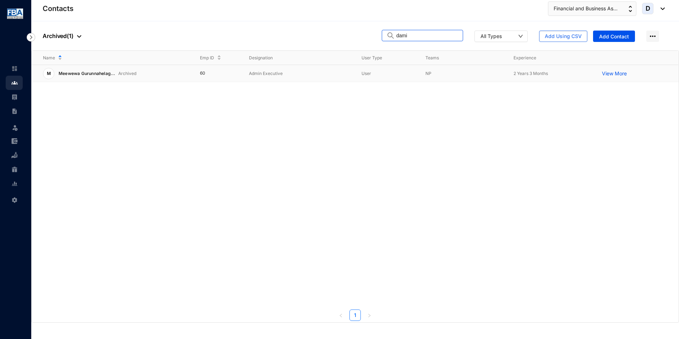
type input "dami"
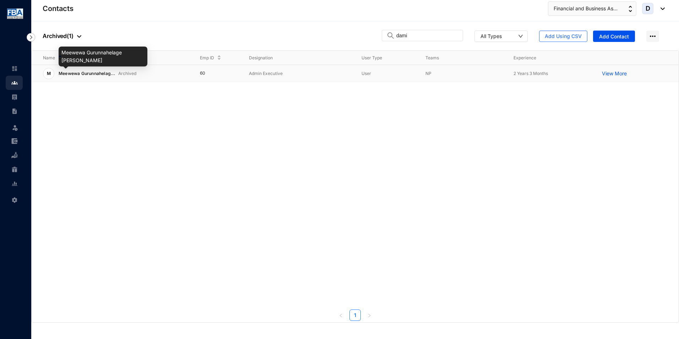
click at [94, 71] on span "Meewewa Gurunnahelag..." at bounding box center [87, 73] width 57 height 5
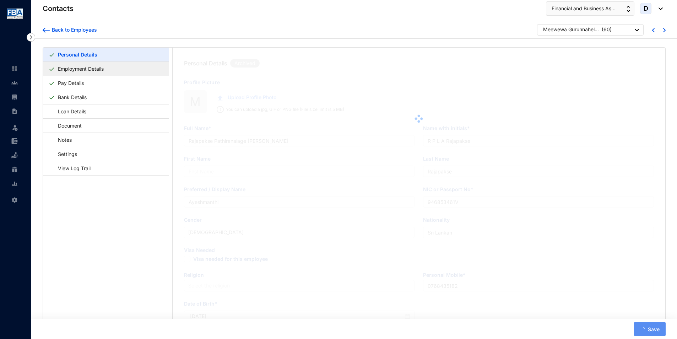
click at [85, 66] on link "Employment Details" at bounding box center [80, 68] width 51 height 15
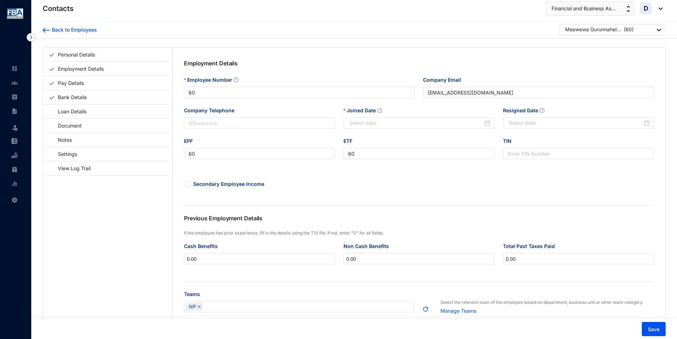
type input "2022-06-06"
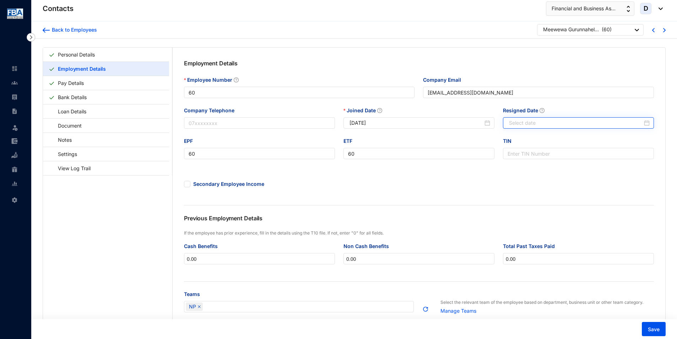
click at [542, 125] on div at bounding box center [579, 123] width 141 height 8
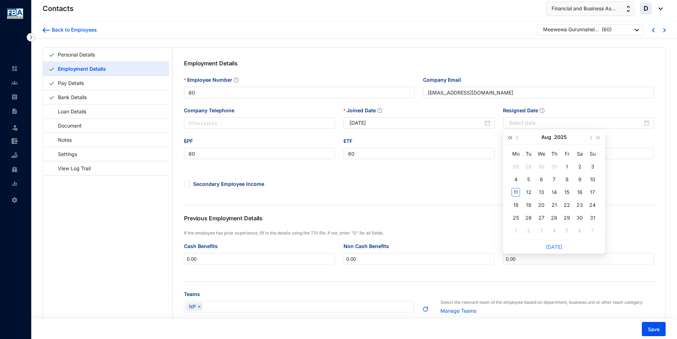
click at [511, 137] on span "button" at bounding box center [510, 138] width 4 height 4
click at [517, 138] on span "button" at bounding box center [518, 138] width 4 height 4
click at [542, 167] on div "1" at bounding box center [579, 166] width 9 height 9
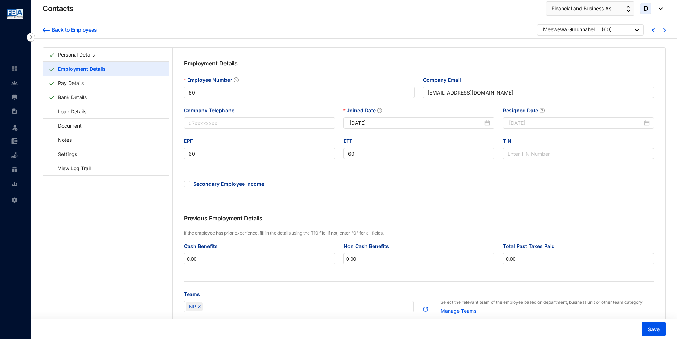
type input "2024-06-01"
click at [542, 262] on button "Save" at bounding box center [653, 329] width 24 height 14
click at [84, 31] on div "Back to Employees" at bounding box center [73, 29] width 47 height 7
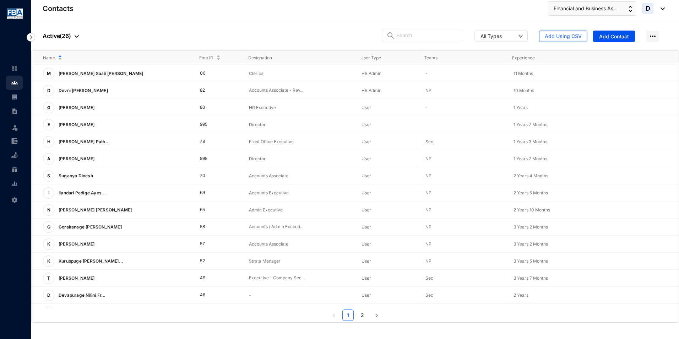
click at [57, 35] on p "Active ( 26 )" at bounding box center [61, 36] width 36 height 9
click at [65, 73] on span "Archived" at bounding box center [78, 71] width 60 height 8
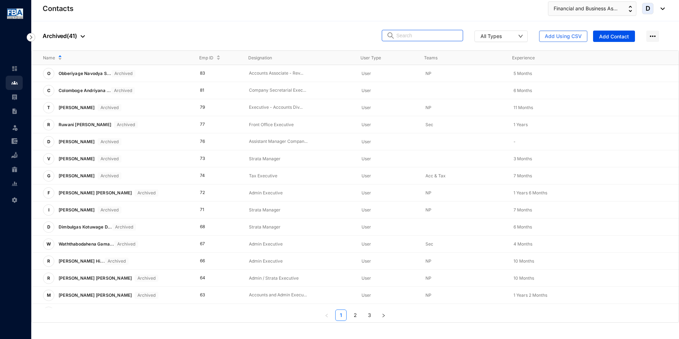
click at [420, 34] on input "text" at bounding box center [427, 35] width 62 height 11
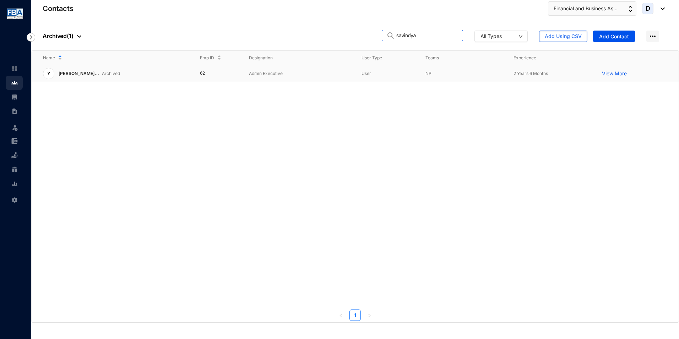
type input "savindya"
click at [92, 72] on span "[PERSON_NAME]..." at bounding box center [79, 73] width 40 height 5
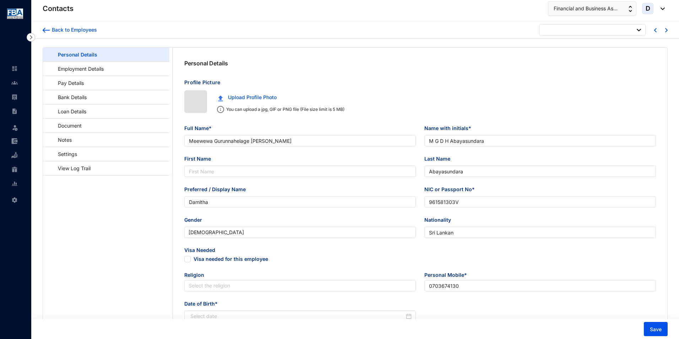
type input "1996-06-05"
type input "Yahala Arawe Savindya Upamali Weerasuriya"
type input "Y A S U Weerasuriya"
type input "Weerasuriya"
type input "Savindya"
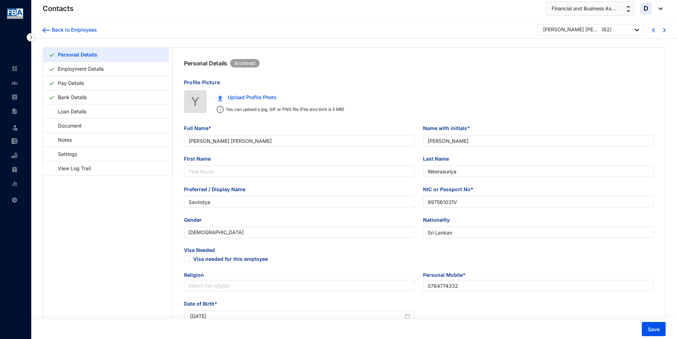
type input "997561031V"
type input "0764774332"
type input "No. 279/6, Kudakanda Road, Asgiriya, Gampaha"
type input "Mrs. Weerasuriya"
type input "0710620478"
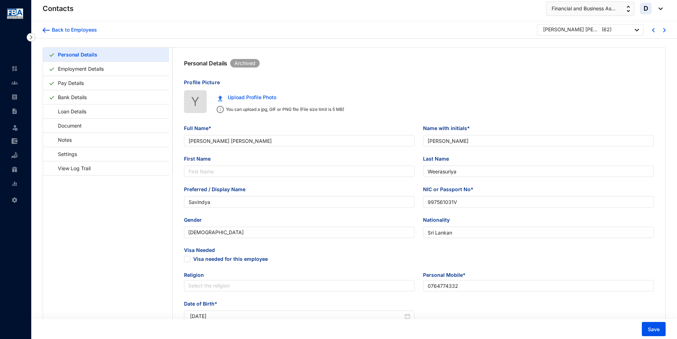
type input "1999-09-12"
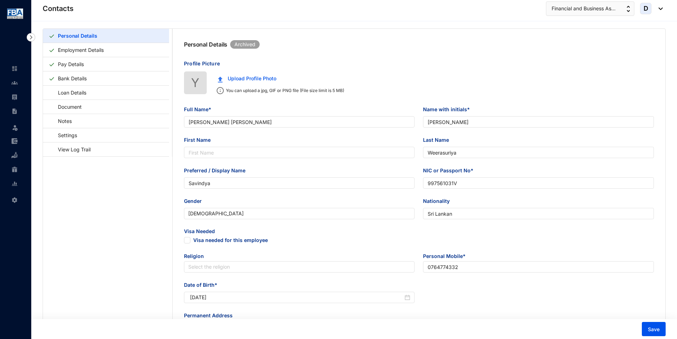
scroll to position [35, 0]
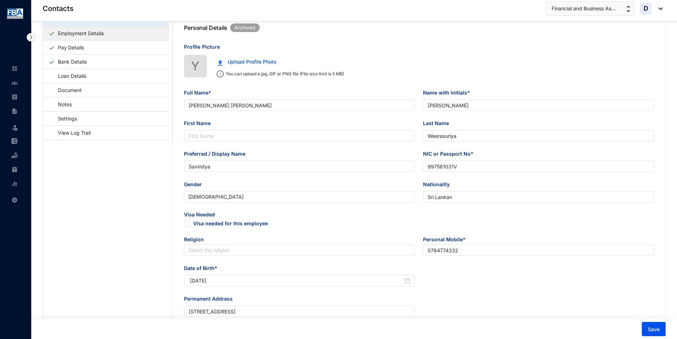
click at [73, 32] on link "Employment Details" at bounding box center [80, 33] width 51 height 15
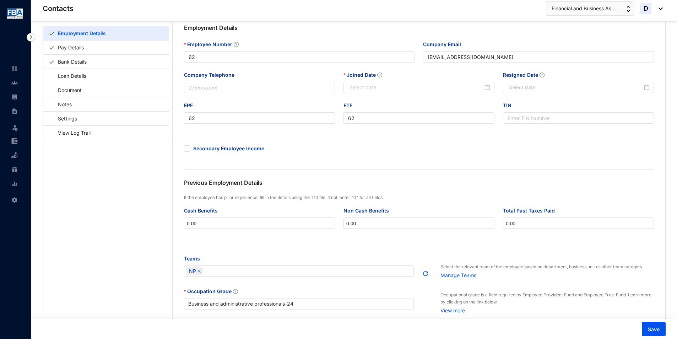
type input "2022-06-06"
type input "2024-12-31"
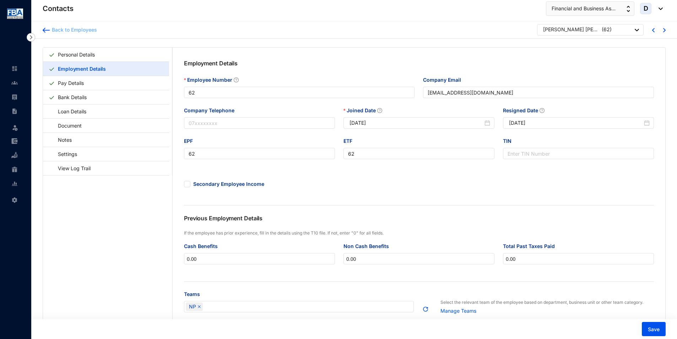
click at [77, 32] on div "Back to Employees" at bounding box center [73, 29] width 47 height 7
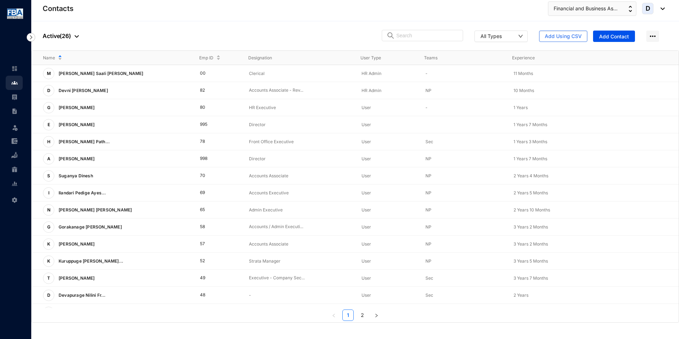
click at [66, 34] on p "Active ( 26 )" at bounding box center [61, 36] width 36 height 9
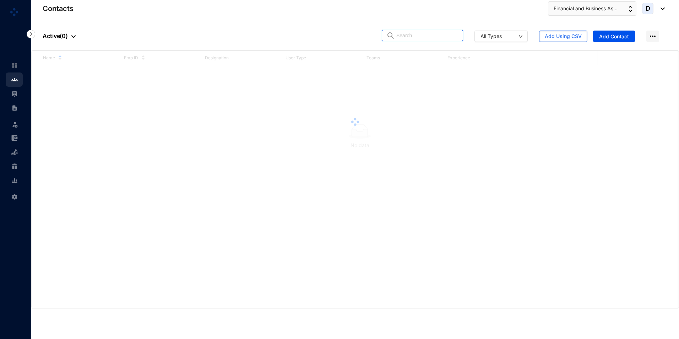
click at [436, 36] on input "text" at bounding box center [427, 35] width 62 height 11
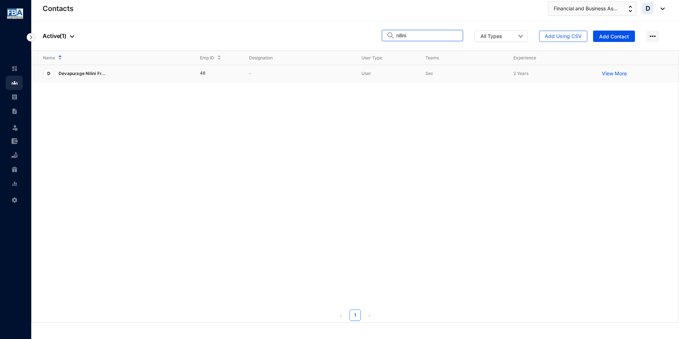
type input "nilini"
click at [78, 73] on span "Devapurage Nilini Fr..." at bounding box center [82, 73] width 47 height 5
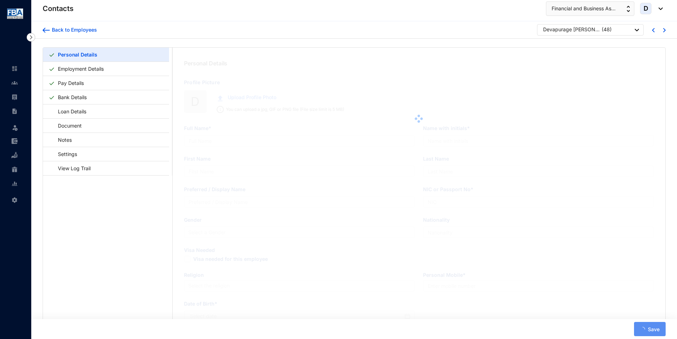
type input "Devapurage Nilini Frances Fernando"
type input "D N F Fernando"
type input "Fernando"
type input "Nilini"
type input "925023833V"
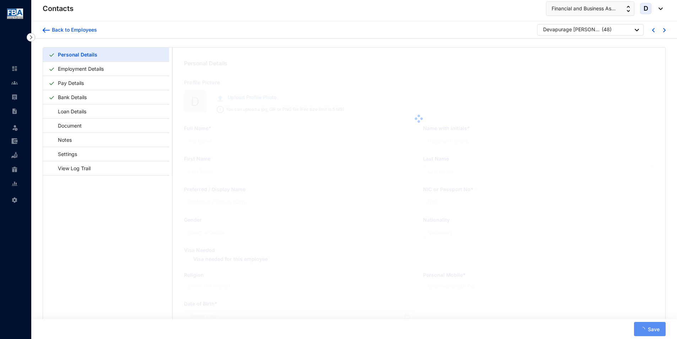
type input "Sri Lankan"
type input "0715771139"
type input "No. 53, Perera Place, Kawdana, Dehiwala"
type input "1992-01-02"
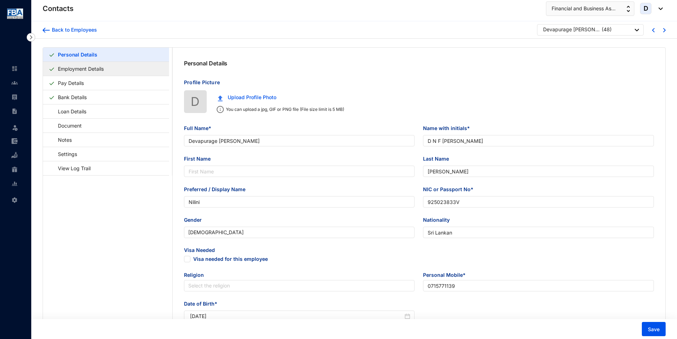
click at [77, 71] on link "Employment Details" at bounding box center [80, 68] width 51 height 15
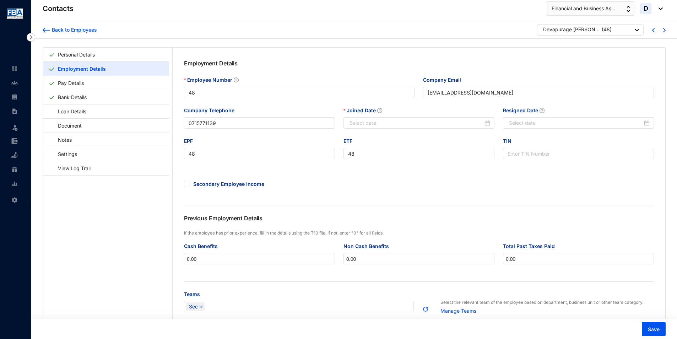
type input "2021-12-28"
click at [63, 32] on div "Back to Employees" at bounding box center [73, 29] width 47 height 7
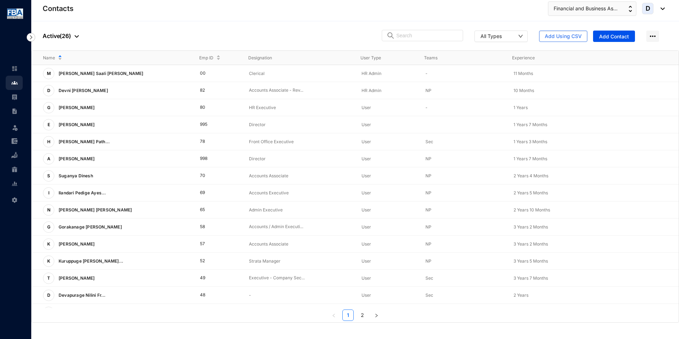
click at [59, 36] on p "Active ( 26 )" at bounding box center [61, 36] width 36 height 9
click at [75, 76] on li "Archived" at bounding box center [78, 71] width 68 height 11
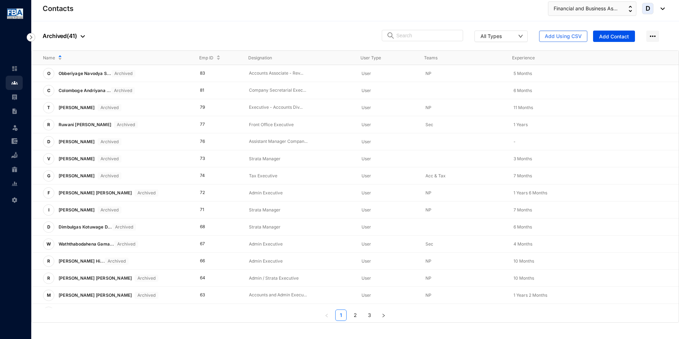
click at [416, 43] on div "People Archived ( 41 ) All Types Add Using CSV Add Contact" at bounding box center [354, 35] width 647 height 29
click at [417, 39] on input "text" at bounding box center [427, 35] width 62 height 11
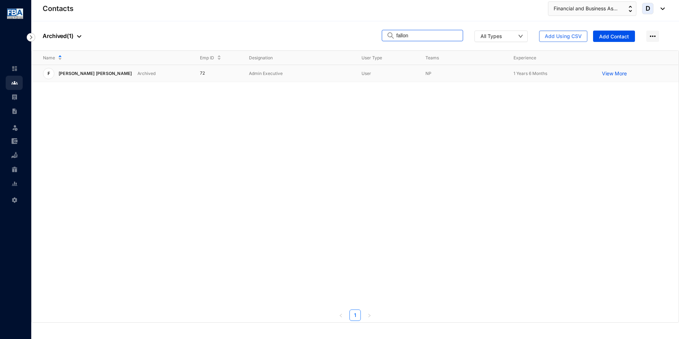
type input "fallon"
click at [67, 73] on p "[PERSON_NAME] [PERSON_NAME]" at bounding box center [94, 73] width 80 height 11
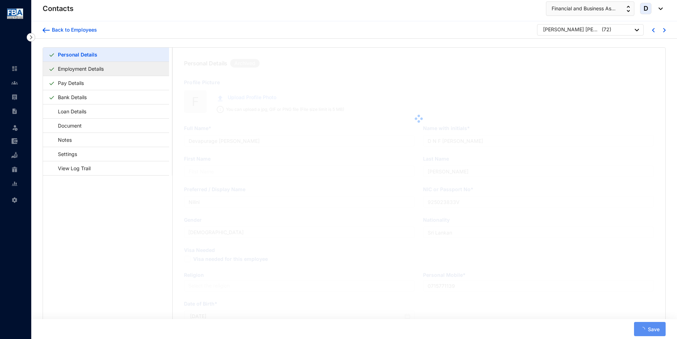
type input "[PERSON_NAME] [PERSON_NAME]"
type input "F V John"
type input "Fallon"
type input "886352425V"
type input "No. 26/12, Fernando Road, Wellawatta."
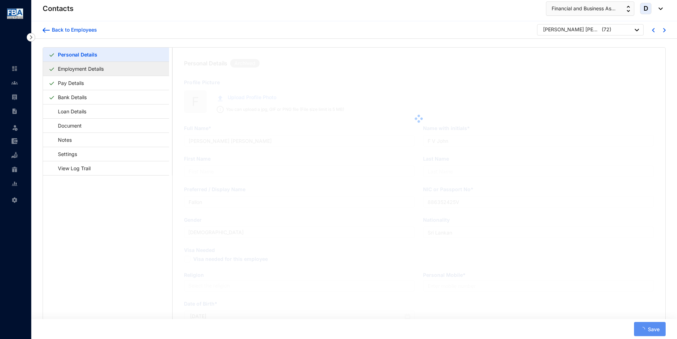
type input "1988-05-14"
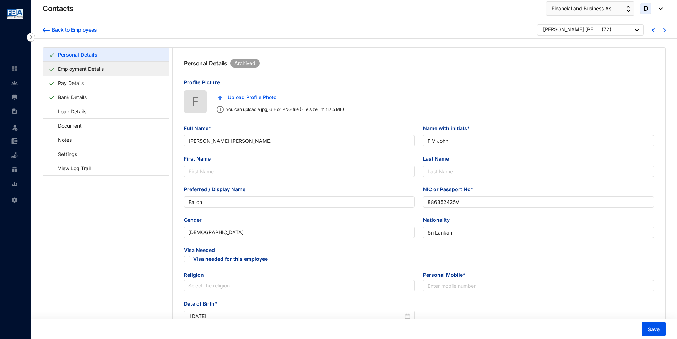
click at [75, 70] on link "Employment Details" at bounding box center [80, 68] width 51 height 15
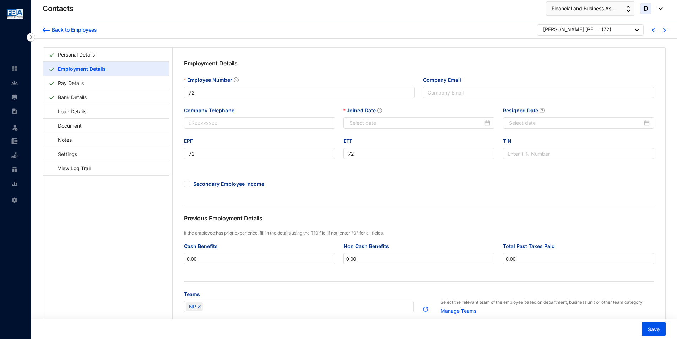
type input "2023-06-21"
type input "2024-12-31"
click at [89, 34] on div "Back to Employees" at bounding box center [70, 29] width 54 height 11
click at [58, 32] on div "Back to Employees" at bounding box center [73, 29] width 47 height 7
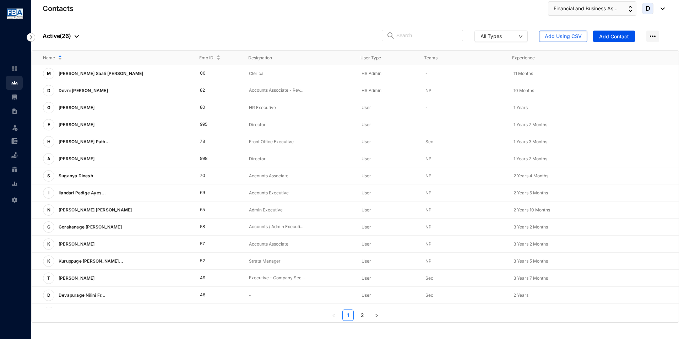
click at [56, 37] on p "Active ( 26 )" at bounding box center [61, 36] width 36 height 9
click at [64, 73] on span "Archived" at bounding box center [78, 71] width 60 height 8
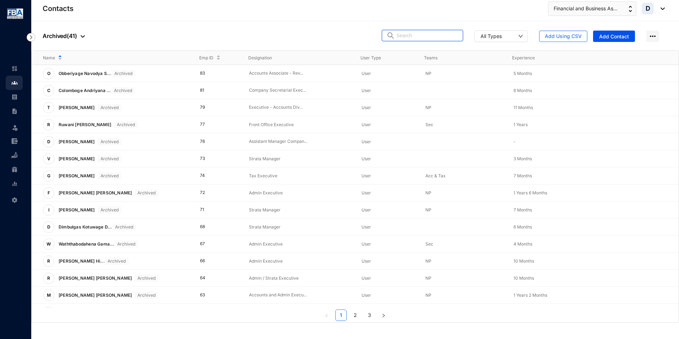
click at [404, 37] on input "text" at bounding box center [427, 35] width 62 height 11
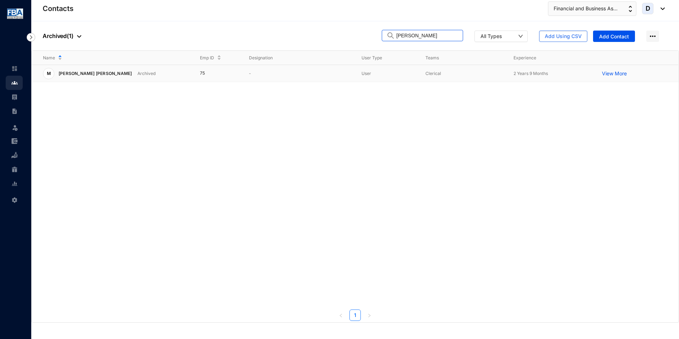
type input "sarmila"
click at [83, 68] on p "[PERSON_NAME] [PERSON_NAME]" at bounding box center [94, 73] width 80 height 11
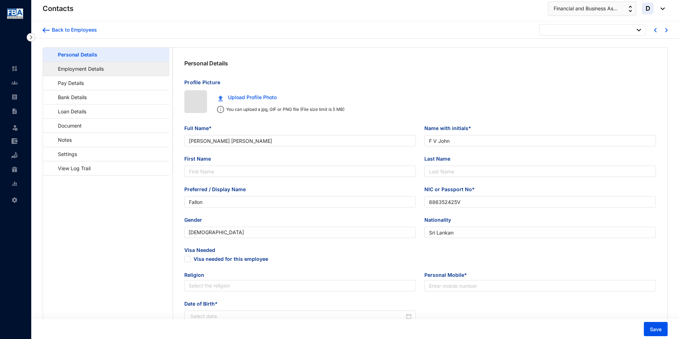
type input "1988-05-14"
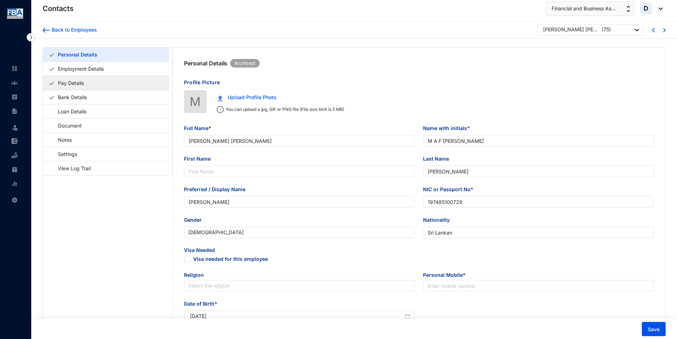
type input "[PERSON_NAME] [PERSON_NAME]"
type input "M A F Sarmila"
type input "Sarmila"
type input "197485100729"
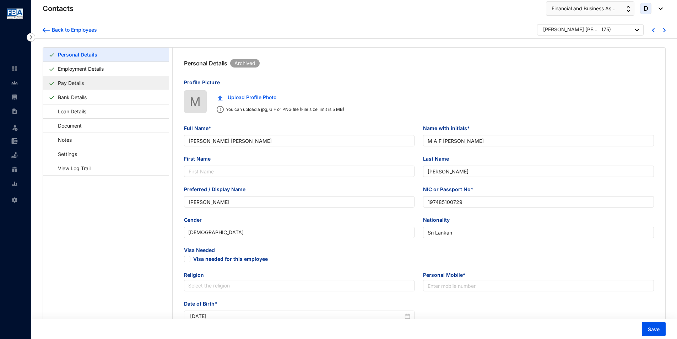
type input "No: A/F7/U6, Mihijaya Sewana, Henamulla, Colombo 15"
type input "1974-12-16"
click at [96, 74] on link "Employment Details" at bounding box center [80, 68] width 51 height 15
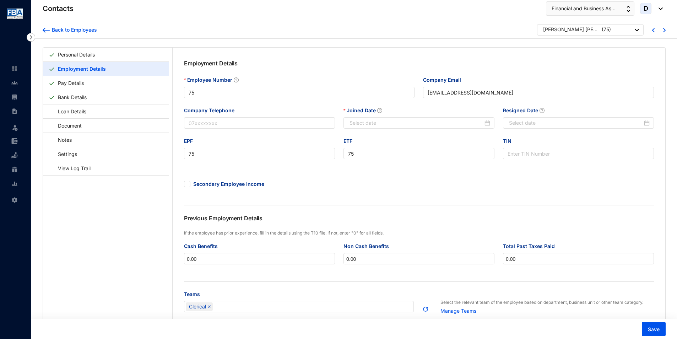
type input "2021-12-01"
type input "2024-08-31"
click at [81, 32] on div "Back to Employees" at bounding box center [73, 29] width 47 height 7
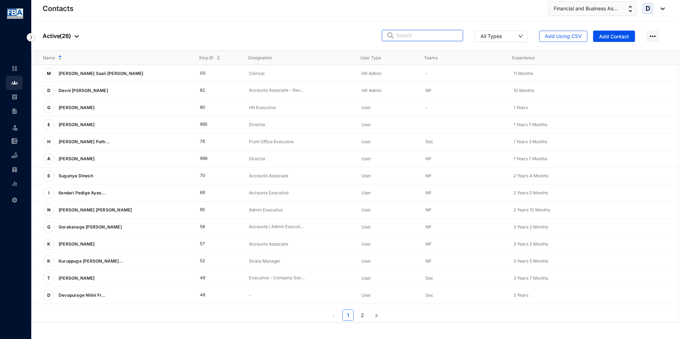
click at [422, 38] on input "text" at bounding box center [427, 35] width 62 height 11
click at [46, 34] on p "Active ( 26 )" at bounding box center [61, 36] width 36 height 9
click at [70, 67] on li "Archived" at bounding box center [78, 71] width 68 height 11
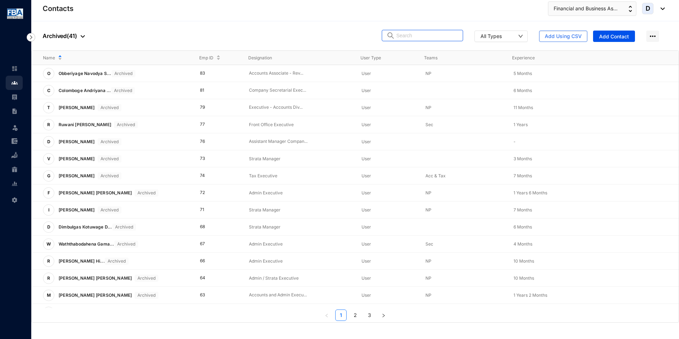
click at [393, 35] on img at bounding box center [390, 35] width 9 height 7
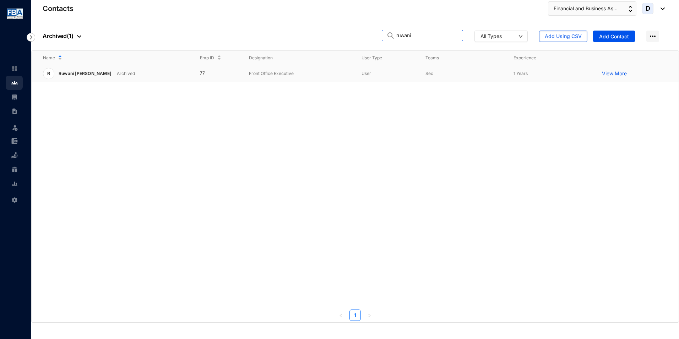
type input "ruwani"
click at [114, 73] on p "Ruwani [PERSON_NAME]" at bounding box center [84, 73] width 60 height 11
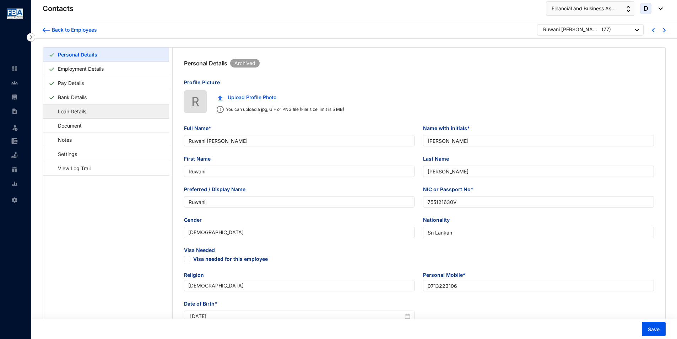
type input "Ruwani [PERSON_NAME]"
type input "R B Gunawardena"
type input "Ruwani"
type input "Gunawardena"
type input "Ruwani"
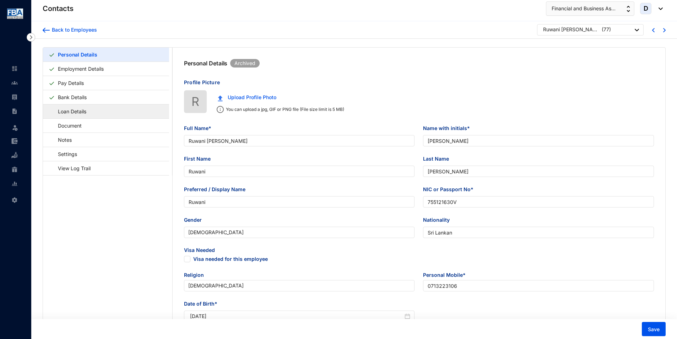
type input "755121630V"
type input "0713223106"
type input "No. 68/12, Weera Uditha Mawatha, Sandun Uyana, Hedigama, Piliyandala"
radio input "true"
type input "1975-01-12"
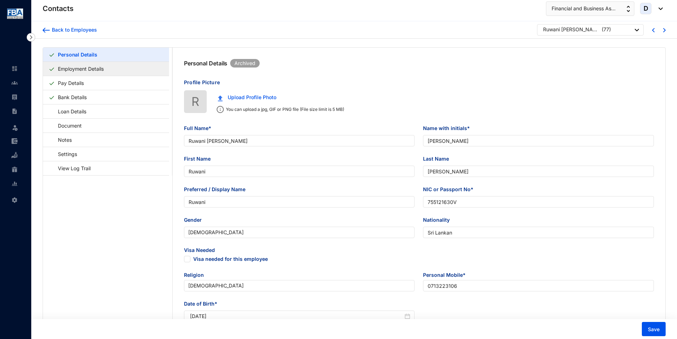
click at [95, 68] on link "Employment Details" at bounding box center [80, 68] width 51 height 15
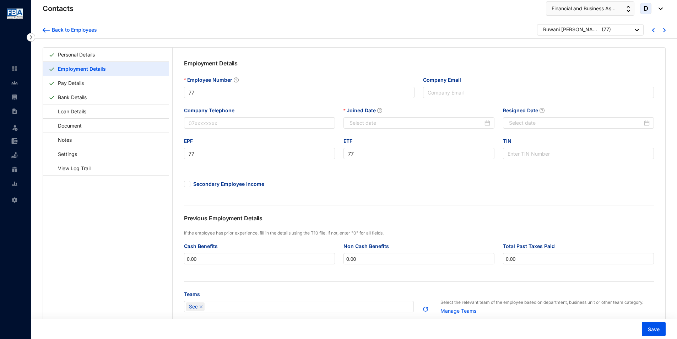
type input "2024-02-15"
type input "2025-02-28"
click at [72, 31] on div "Back to Employees" at bounding box center [73, 29] width 47 height 7
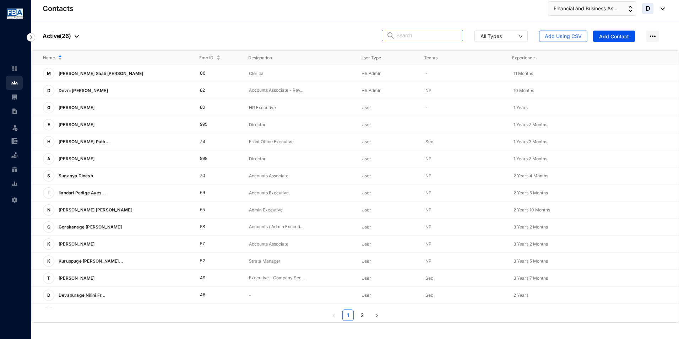
click at [415, 33] on input "text" at bounding box center [427, 35] width 62 height 11
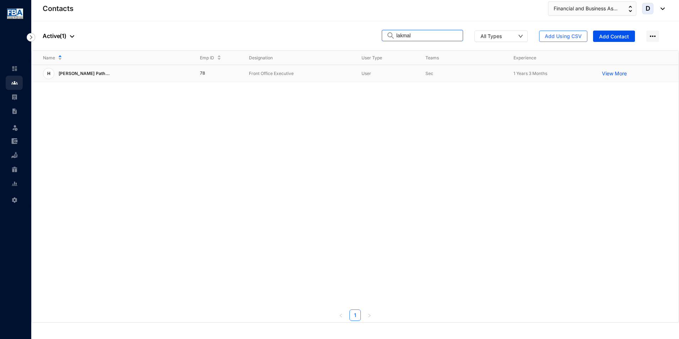
type input "lakmal"
click at [92, 79] on p "[PERSON_NAME] Path..." at bounding box center [81, 73] width 55 height 11
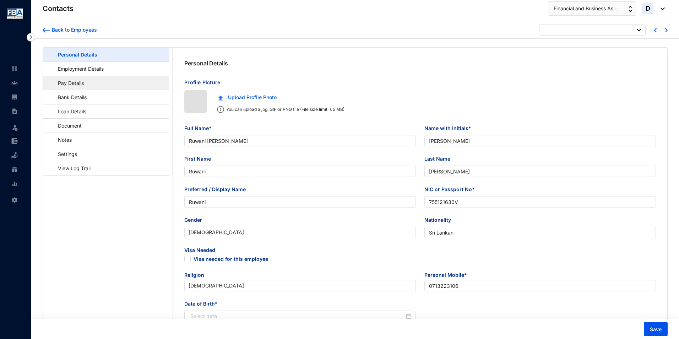
type input "1975-01-12"
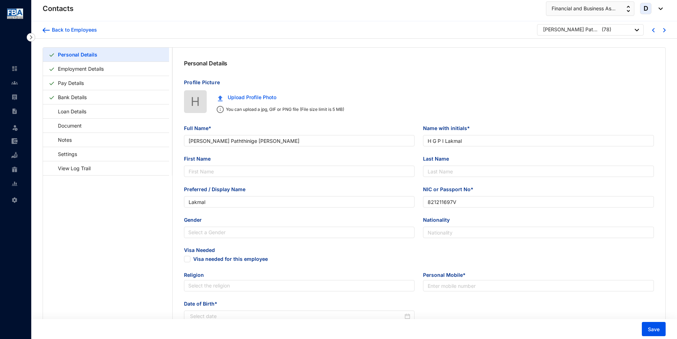
type input "Hewa Gunasekara Paththinige Indika Lakmal"
type input "H G P I Lakmal"
type input "Lakmal"
type input "821211697V"
radio input "false"
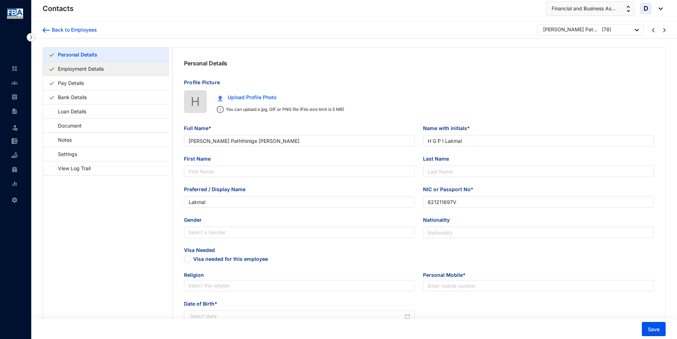
click at [94, 69] on link "Employment Details" at bounding box center [80, 68] width 51 height 15
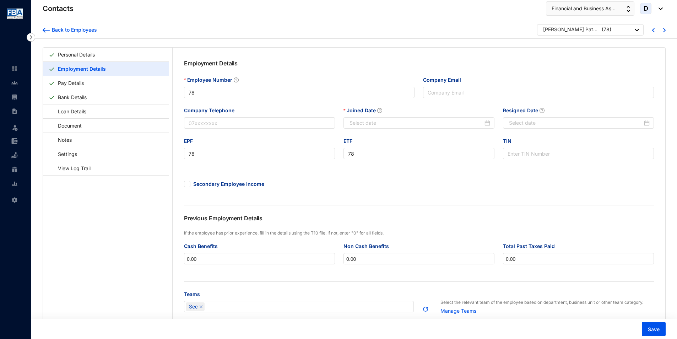
type input "2024-04-19"
click at [73, 28] on div "Back to Employees" at bounding box center [73, 29] width 47 height 7
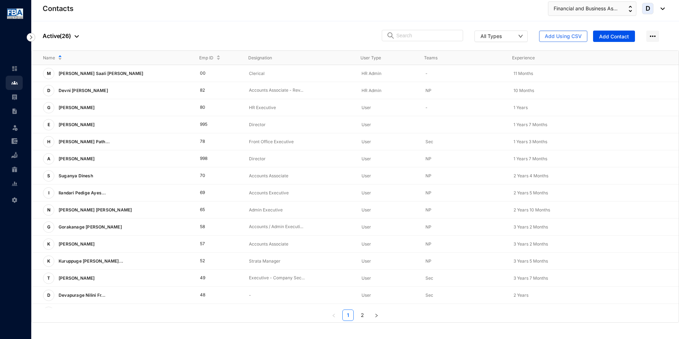
drag, startPoint x: 67, startPoint y: 36, endPoint x: 67, endPoint y: 40, distance: 3.9
click at [67, 39] on p "Active ( 26 )" at bounding box center [61, 36] width 36 height 9
drag, startPoint x: 67, startPoint y: 40, endPoint x: 75, endPoint y: 72, distance: 33.3
click at [75, 72] on span "Archived" at bounding box center [78, 71] width 60 height 8
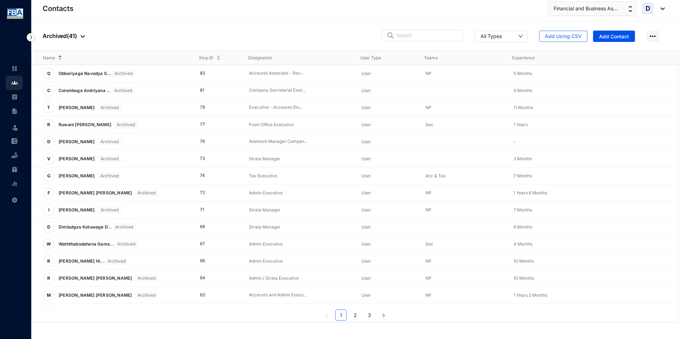
click at [417, 42] on div at bounding box center [422, 36] width 81 height 12
click at [416, 39] on input "text" at bounding box center [427, 35] width 62 height 11
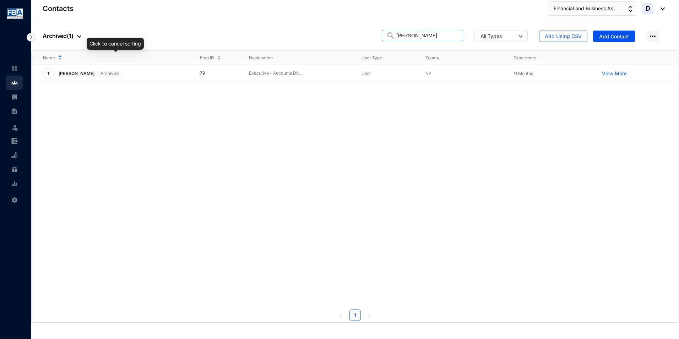
type input "thayanithy"
click at [88, 73] on p "[PERSON_NAME]" at bounding box center [75, 73] width 43 height 11
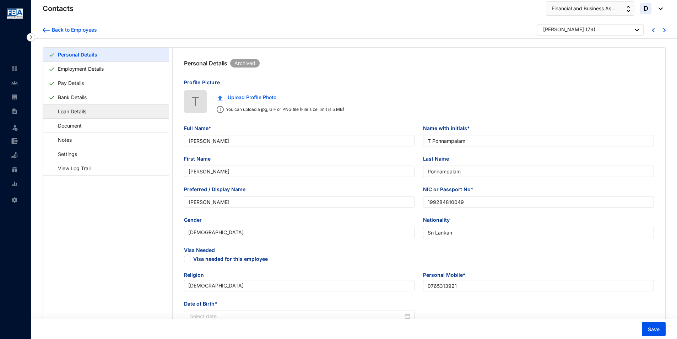
type input "[PERSON_NAME]"
type input "T Ponnampalam"
type input "Thayanithy"
type input "Ponnampalam"
type input "Thayanithy"
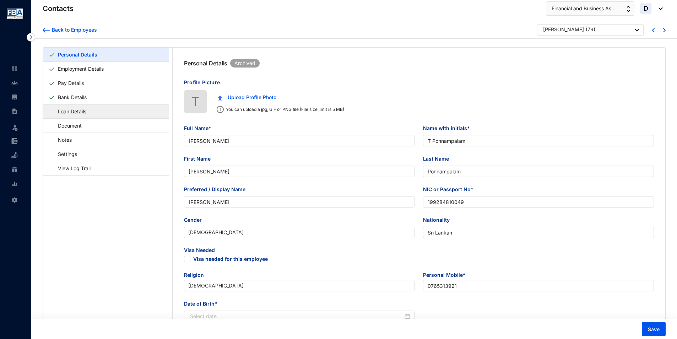
type input "199284810049"
type input "Sri Lankan"
type input "0765313921"
type input "No. 25, 1/2, Arethusha Lane, Colombo 06"
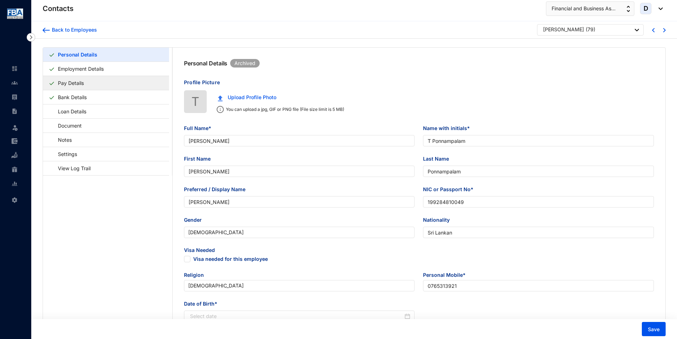
type input "1992-12-13"
click at [88, 69] on link "Employment Details" at bounding box center [80, 68] width 51 height 15
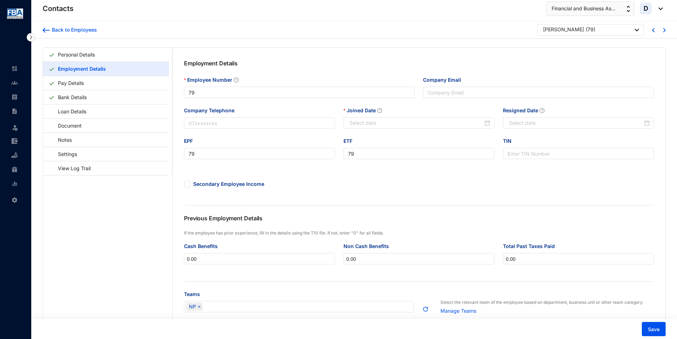
type input "2024-06-24"
type input "2025-05-31"
click at [86, 32] on div "Back to Employees" at bounding box center [73, 29] width 47 height 7
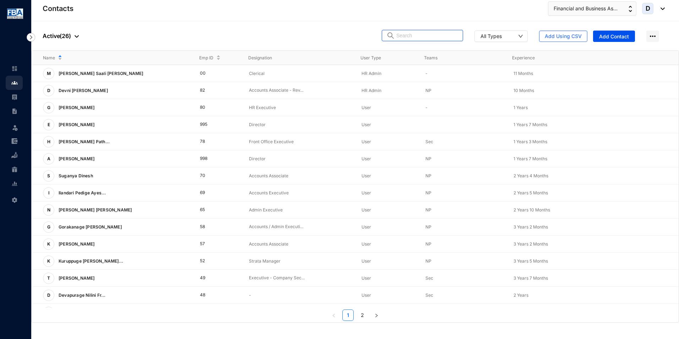
click at [422, 37] on input "text" at bounding box center [427, 35] width 62 height 11
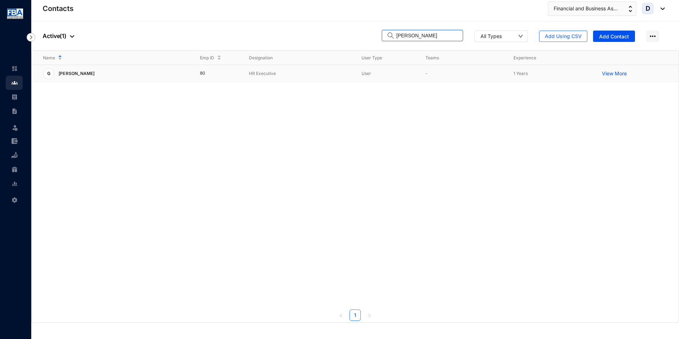
type input "kokila"
click at [94, 71] on p "[PERSON_NAME]" at bounding box center [75, 73] width 43 height 11
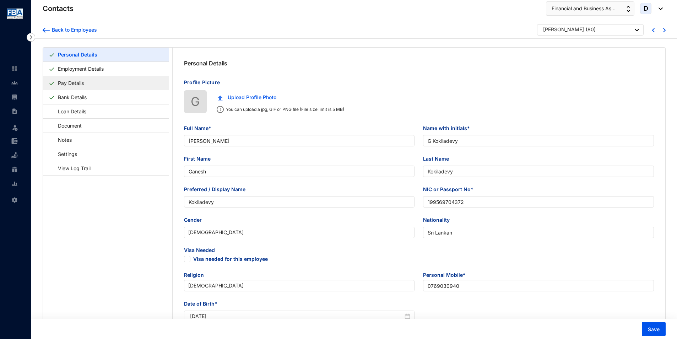
type input "[PERSON_NAME]"
type input "G Kokiladevy"
type input "Ganesh"
type input "Kokiladevy"
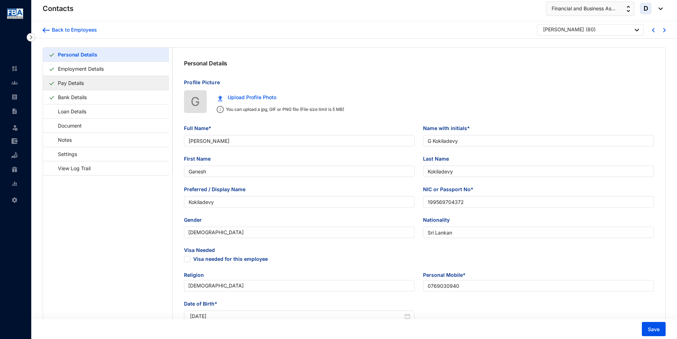
type input "199569704372"
type input "0769030940"
type input "No. 10/9D, St. Mary s Road, Mount Lavinia"
checkbox input "true"
radio input "true"
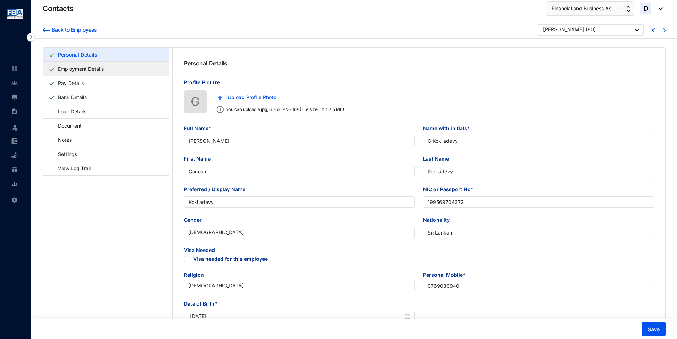
type input "1995-07-15"
click at [87, 73] on link "Employment Details" at bounding box center [80, 68] width 51 height 15
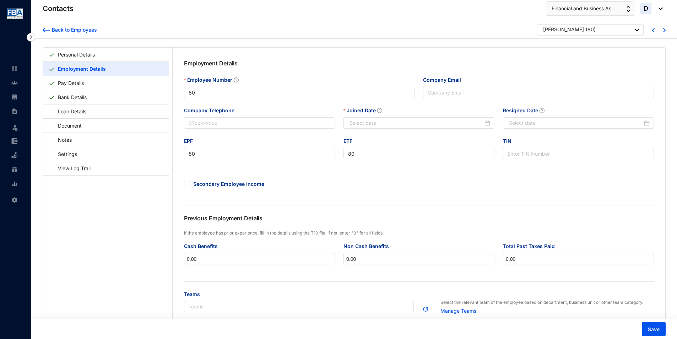
type input "2024-08-12"
click at [69, 29] on div "Back to Employees" at bounding box center [73, 29] width 47 height 7
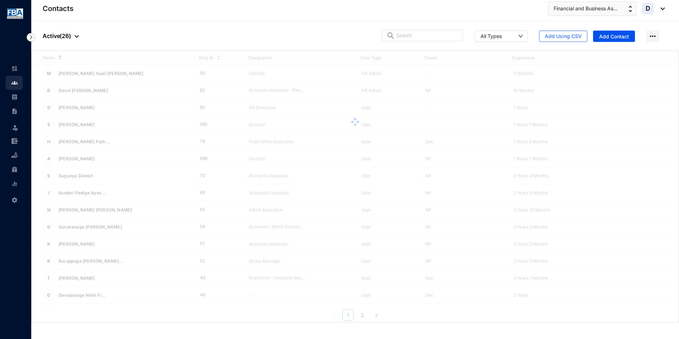
click at [66, 37] on p "Active ( 26 )" at bounding box center [61, 36] width 36 height 9
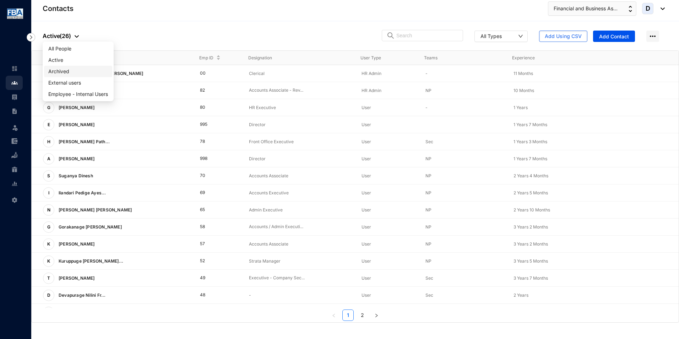
click at [80, 71] on span "Archived" at bounding box center [78, 71] width 60 height 8
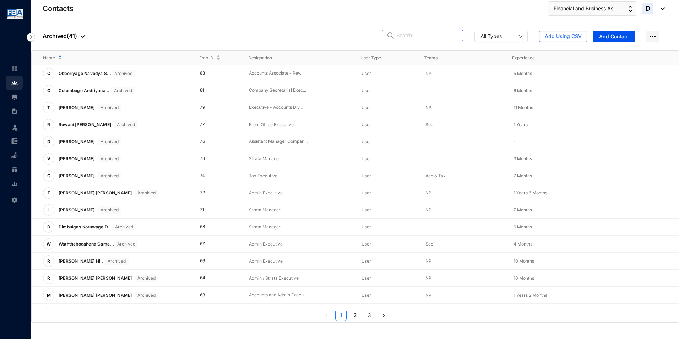
click at [420, 33] on input "text" at bounding box center [427, 35] width 62 height 11
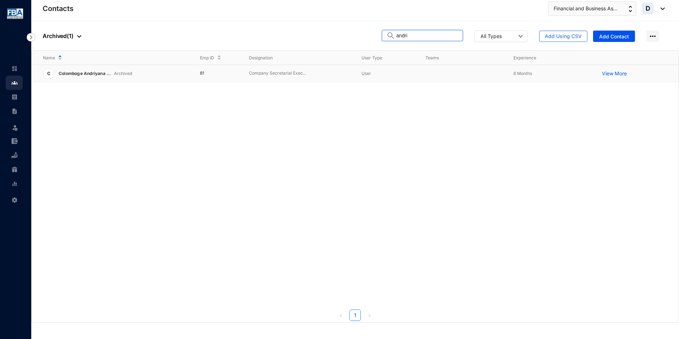
type input "andri"
click at [101, 75] on span "Colomboge Andriyana ..." at bounding box center [85, 73] width 53 height 5
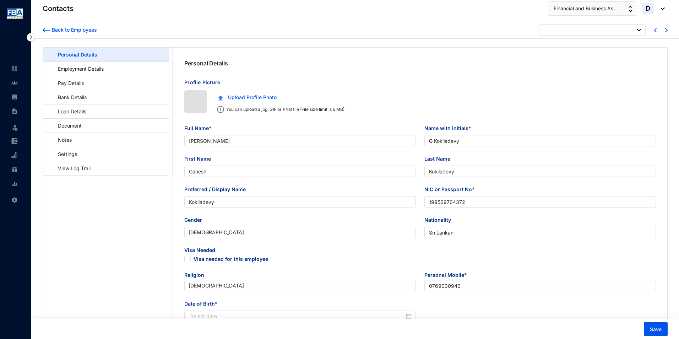
type input "1995-07-15"
checkbox input "false"
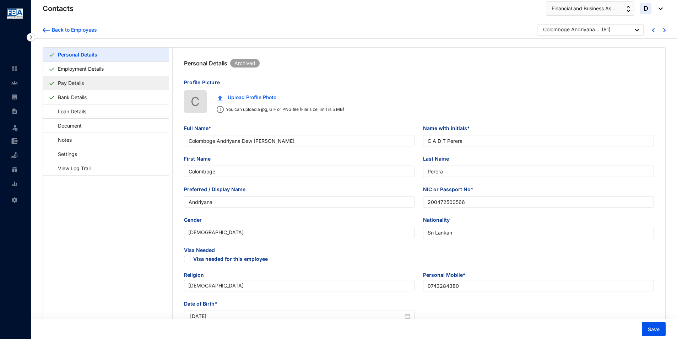
type input "Colomboge Andriyana Dew Thilini Perera"
type input "C A D T Perera"
type input "Colomboge"
type input "Perera"
type input "Andriyana"
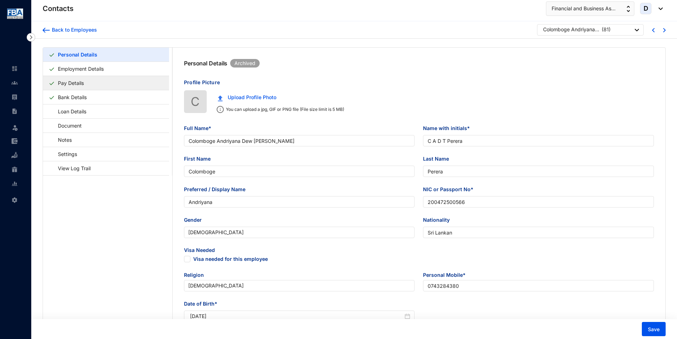
type input "200472500566"
type input "0743284380"
type input "No. 480/159, Roxy Gardens, Colombo 06"
type input "2004-08-12"
click at [88, 69] on link "Employment Details" at bounding box center [80, 68] width 51 height 15
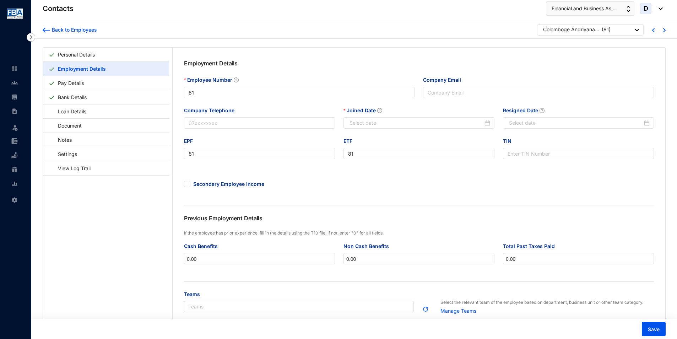
type input "2024-09-02"
type input "2025-03-04"
click at [70, 33] on div "Back to Employees" at bounding box center [73, 29] width 47 height 7
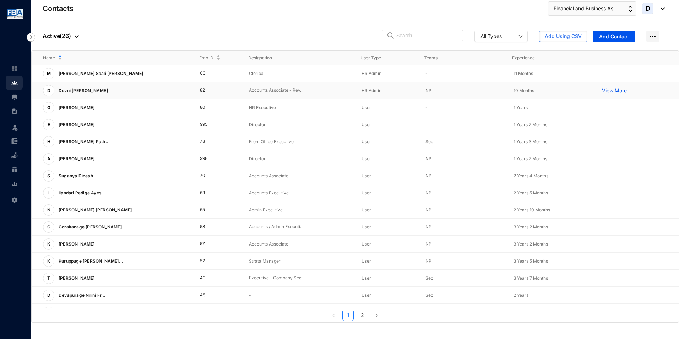
click at [78, 94] on p "Devni [PERSON_NAME]" at bounding box center [82, 90] width 56 height 11
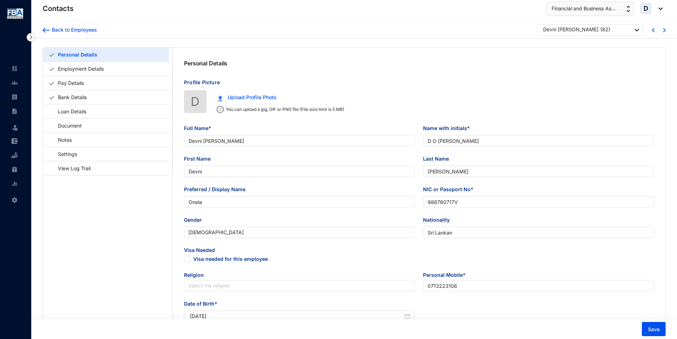
type input "Devni [PERSON_NAME]"
type input "D O Fernando"
type input "Devni"
type input "Fernando"
type input "Onela"
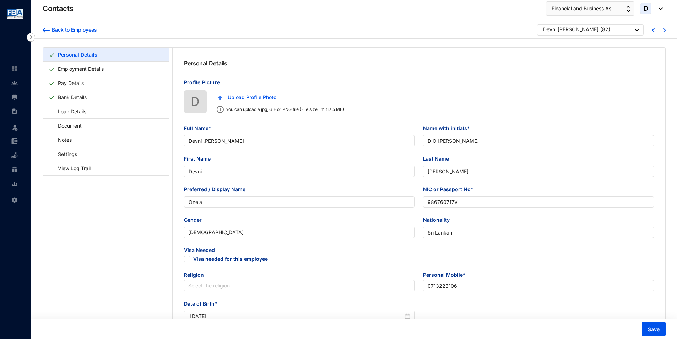
type input "986760717V"
type input "0713223106"
type input "No. 458/9, Deshani, Medawala Road, Arewwala, Pannipitiya"
checkbox input "true"
type input "1998-06-24"
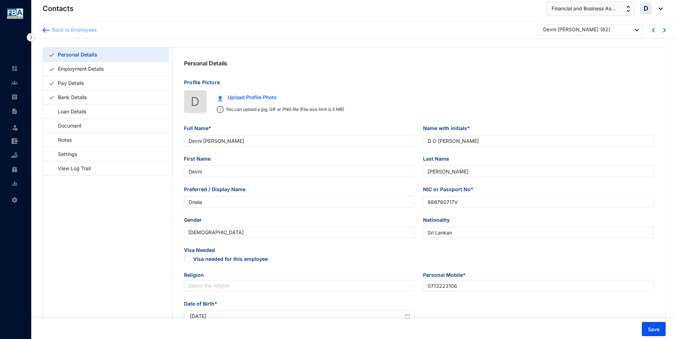
click at [72, 32] on div "Back to Employees" at bounding box center [73, 29] width 47 height 7
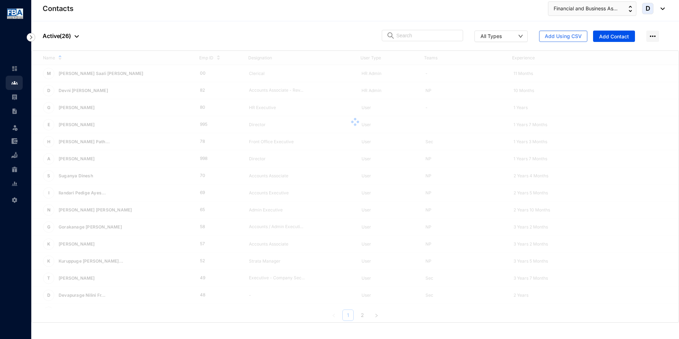
drag, startPoint x: 64, startPoint y: 36, endPoint x: 61, endPoint y: 40, distance: 4.3
click at [64, 36] on p "Active ( 26 )" at bounding box center [61, 36] width 36 height 9
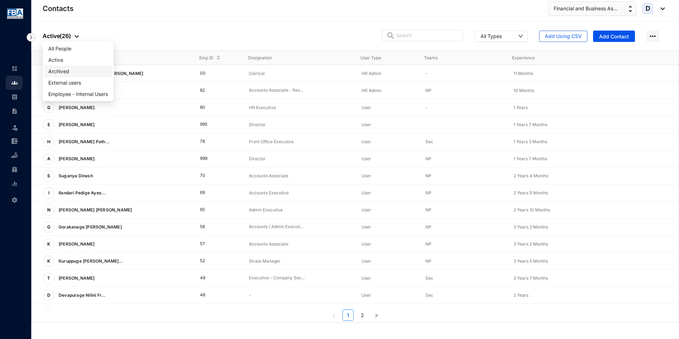
click at [61, 69] on span "Archived" at bounding box center [78, 71] width 60 height 8
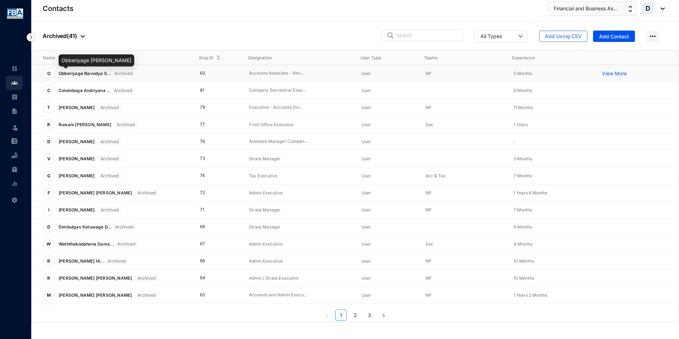
click at [99, 75] on span "Obberiyage Navodya S..." at bounding box center [85, 73] width 53 height 5
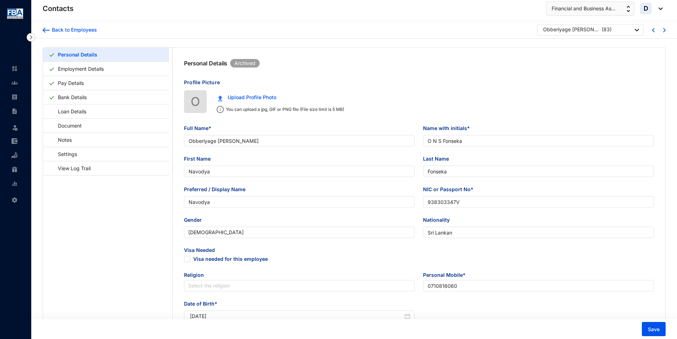
type input "Obberiyage Navodya Sammani Fonseka"
type input "O N S Fonseka"
type input "Navodya"
type input "Fonseka"
type input "Navodya"
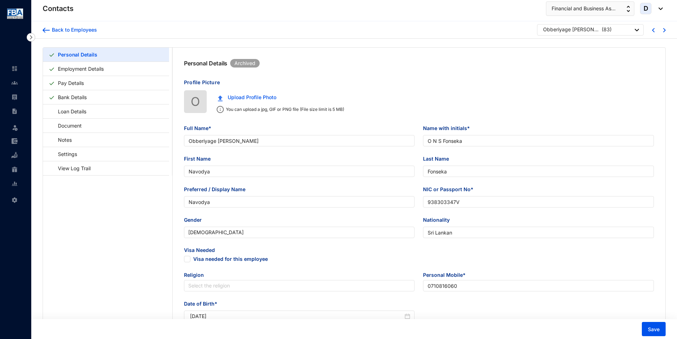
type input "938303347V"
type input "0710816060"
type input "No. 06, Ranaviru Helasiri Mawatha, Minuwangoda"
checkbox input "true"
radio input "false"
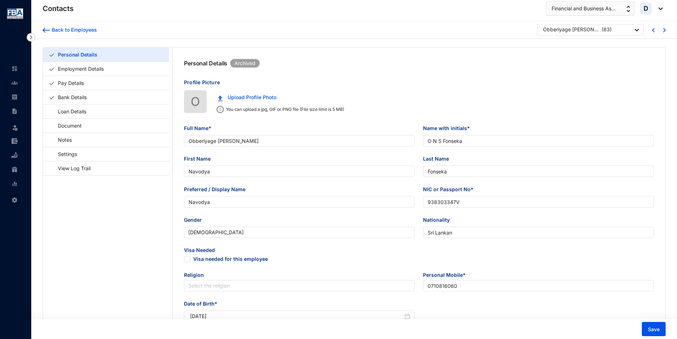
radio input "true"
type input "Uchitha Jayasinghearachchi"
type input "Husband"
type input "0716385620"
type input "1993-11-25"
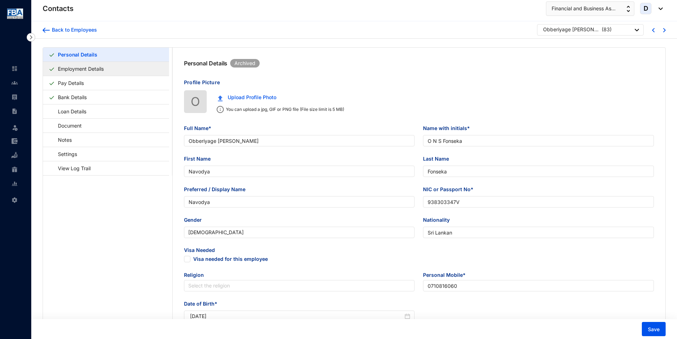
click at [102, 67] on link "Employment Details" at bounding box center [80, 68] width 51 height 15
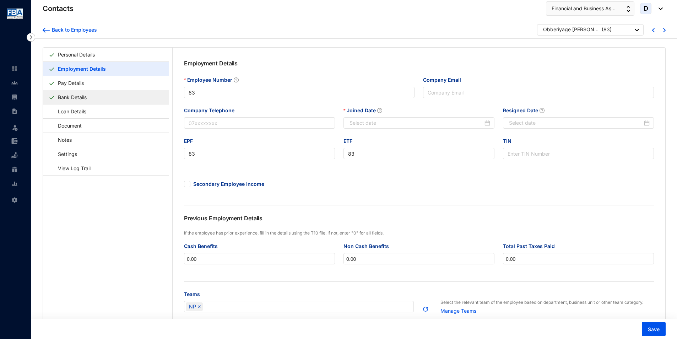
type input "2024-12-02"
type input "2025-05-31"
click at [83, 30] on div "Back to Employees" at bounding box center [73, 29] width 47 height 7
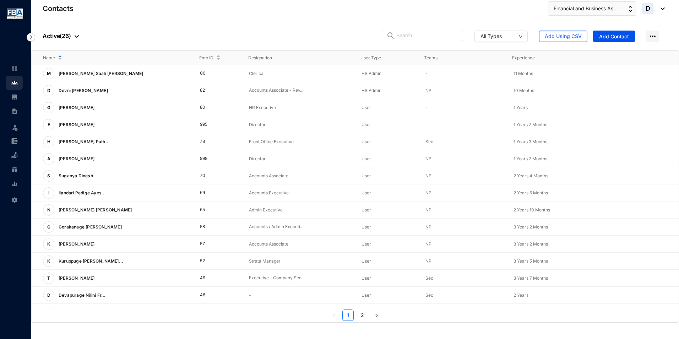
click at [644, 7] on span "D" at bounding box center [647, 8] width 11 height 11
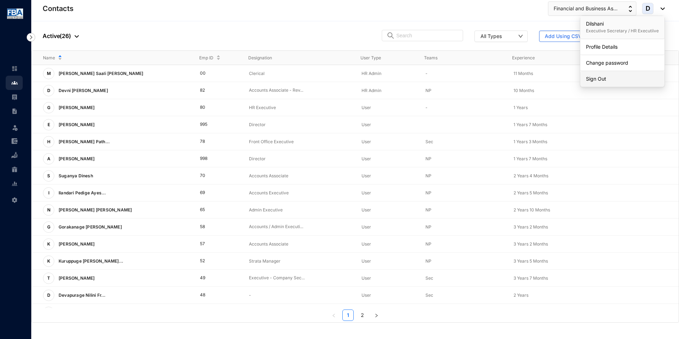
click at [613, 76] on link "Sign Out" at bounding box center [622, 78] width 73 height 7
